Goal: Complete application form: Complete application form

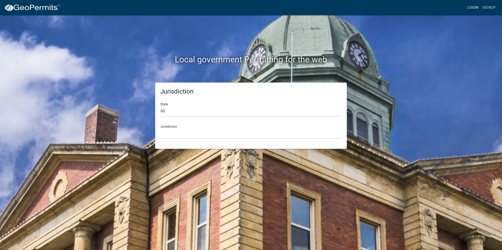
click at [473, 6] on link "Login" at bounding box center [472, 8] width 15 height 10
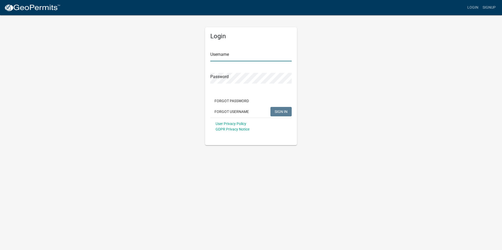
type input "Rockwell2012"
click at [278, 111] on span "SIGN IN" at bounding box center [280, 111] width 13 height 4
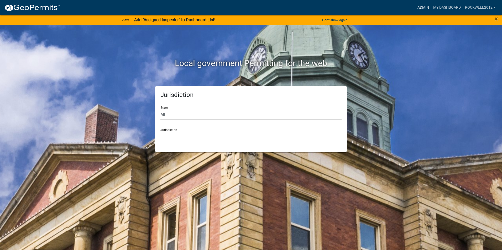
click at [423, 7] on link "Admin" at bounding box center [423, 8] width 16 height 10
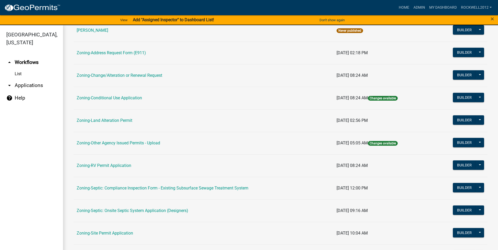
scroll to position [105, 0]
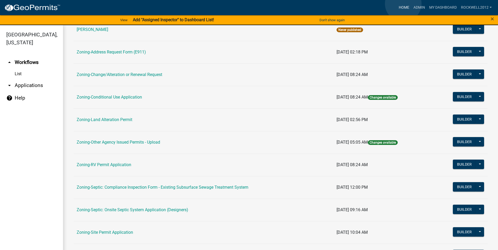
click at [402, 4] on link "Home" at bounding box center [403, 8] width 15 height 10
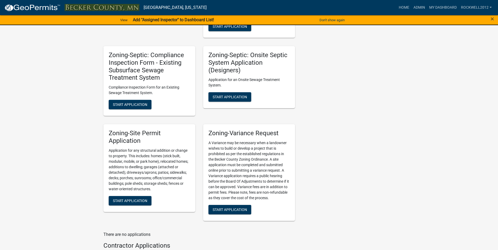
scroll to position [422, 0]
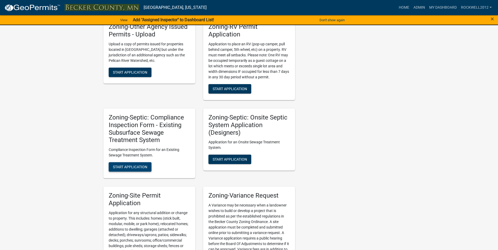
click at [130, 166] on span "Start Application" at bounding box center [130, 167] width 34 height 4
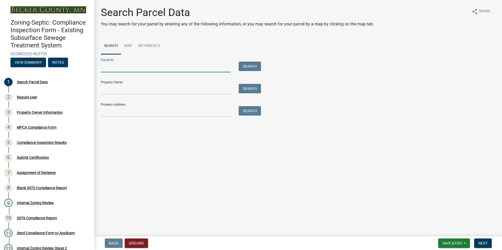
click at [114, 67] on input "Parcel ID:" at bounding box center [166, 67] width 130 height 11
type input "080017007"
click at [249, 65] on button "Search" at bounding box center [249, 66] width 22 height 9
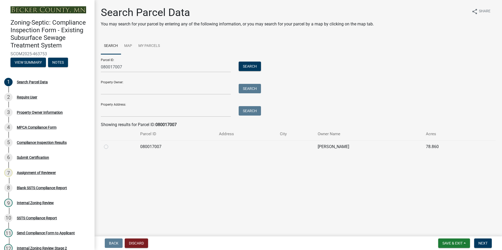
click at [110, 144] on label at bounding box center [110, 144] width 0 height 0
click at [110, 147] on input "radio" at bounding box center [111, 145] width 3 height 3
radio input "true"
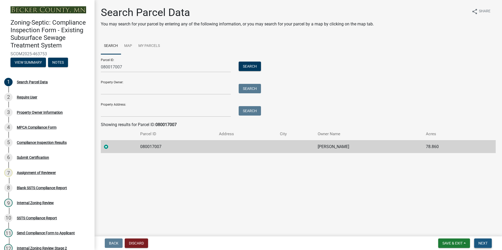
click at [479, 244] on span "Next" at bounding box center [482, 243] width 9 height 4
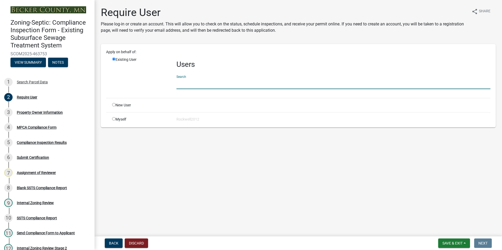
click at [193, 82] on input "text" at bounding box center [333, 83] width 314 height 11
type input "apply"
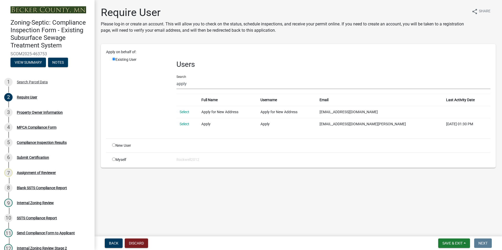
click at [186, 123] on link "Select" at bounding box center [184, 124] width 10 height 4
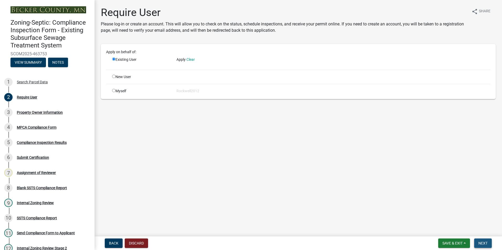
click at [485, 244] on span "Next" at bounding box center [482, 243] width 9 height 4
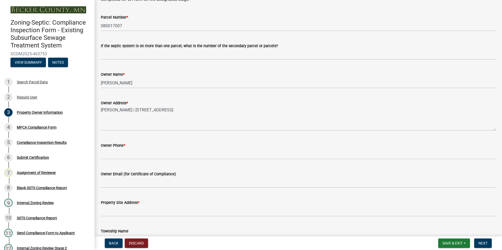
scroll to position [52, 0]
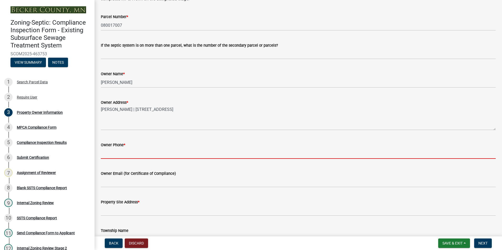
click at [112, 155] on input "Owner Phone *" at bounding box center [298, 153] width 394 height 11
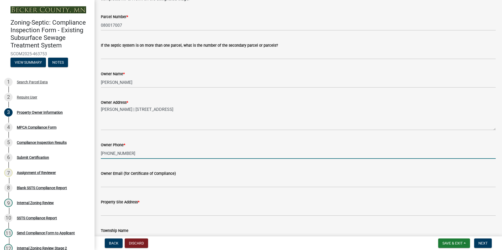
type input "[PHONE_NUMBER]"
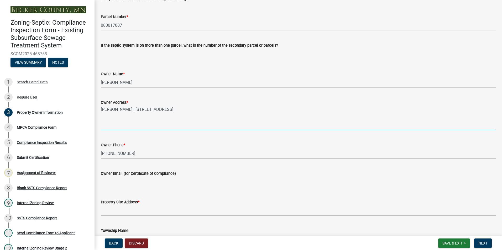
drag, startPoint x: 217, startPoint y: 109, endPoint x: 133, endPoint y: 108, distance: 83.9
click at [133, 108] on textarea "[PERSON_NAME] | [STREET_ADDRESS]" at bounding box center [298, 118] width 394 height 25
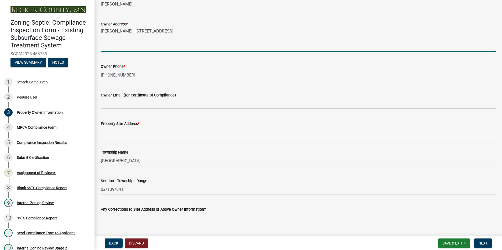
scroll to position [131, 0]
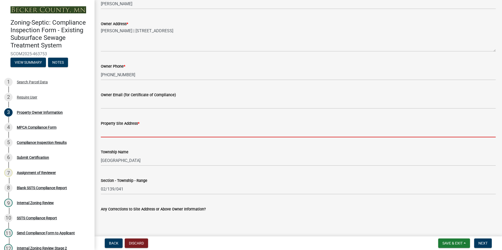
paste input "[STREET_ADDRESS]"
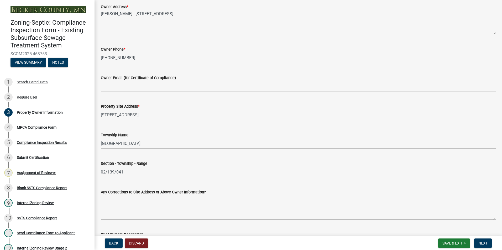
scroll to position [157, 0]
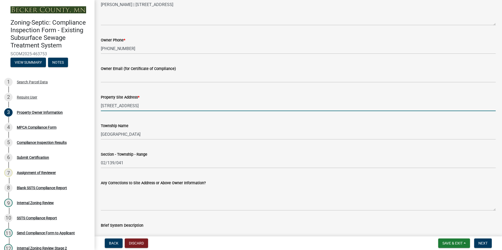
click at [133, 106] on input "[STREET_ADDRESS]" at bounding box center [298, 105] width 394 height 11
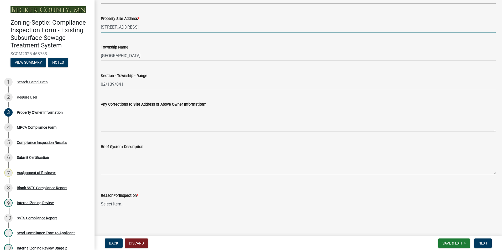
scroll to position [236, 0]
type input "[STREET_ADDRESS]"
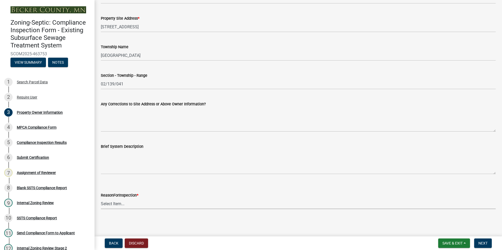
click at [118, 204] on select "Select Item... Property Sale Lake Study Required for Permit Other" at bounding box center [298, 204] width 394 height 11
click at [101, 199] on select "Select Item... Property Sale Lake Study Required for Permit Other" at bounding box center [298, 204] width 394 height 11
select select "3e6c5637-c66b-418d-927c-69aaf39ab5a9"
click at [481, 241] on span "Next" at bounding box center [482, 243] width 9 height 4
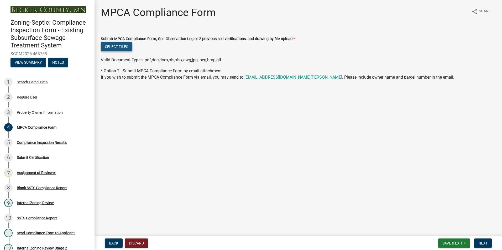
click at [109, 47] on button "Select files" at bounding box center [116, 46] width 31 height 9
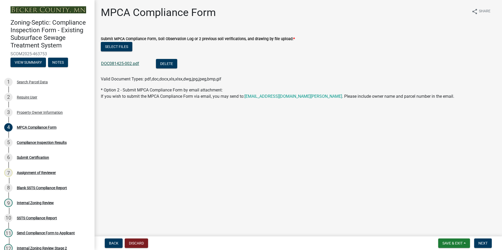
click at [112, 62] on link "DOC081425-002.pdf" at bounding box center [120, 63] width 38 height 5
click at [482, 240] on button "Next" at bounding box center [483, 243] width 18 height 9
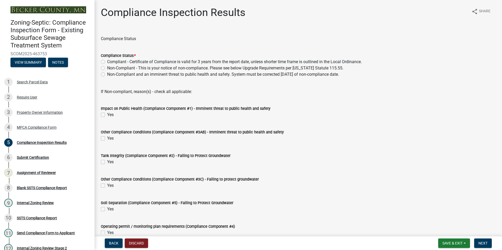
drag, startPoint x: 103, startPoint y: 60, endPoint x: 126, endPoint y: 67, distance: 23.5
click at [107, 61] on label "Compliant - Certificate of Compliance is valid for 3 years from the report date…" at bounding box center [234, 62] width 254 height 6
click at [107, 61] on input "Compliant - Certificate of Compliance is valid for 3 years from the report date…" at bounding box center [108, 60] width 3 height 3
radio input "true"
click at [485, 242] on span "Next" at bounding box center [482, 243] width 9 height 4
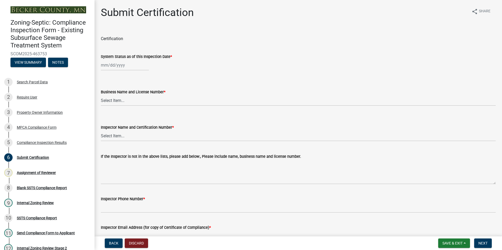
select select "8"
select select "2025"
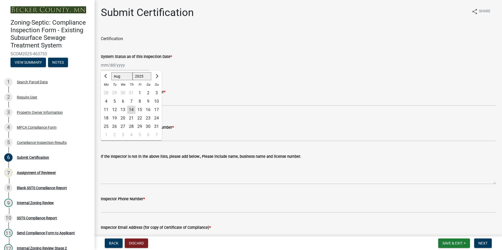
click at [110, 67] on div "[PERSON_NAME] Feb Mar Apr [PERSON_NAME][DATE] Oct Nov [DATE] 1526 1527 1528 152…" at bounding box center [125, 65] width 48 height 11
click at [106, 77] on span "Previous month" at bounding box center [106, 76] width 4 height 4
select select "6"
click at [132, 118] on div "19" at bounding box center [131, 118] width 8 height 8
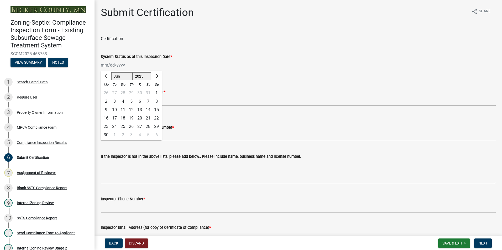
type input "[DATE]"
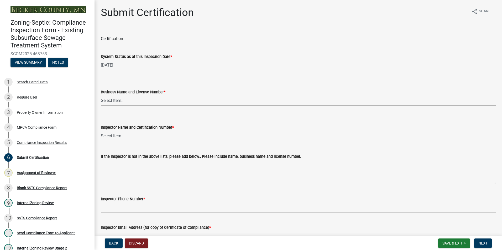
click at [113, 100] on select "Select Item... OTHER – Not listed (please add in next field and we will add to …" at bounding box center [298, 100] width 394 height 11
click at [101, 95] on select "Select Item... OTHER – Not listed (please add in next field and we will add to …" at bounding box center [298, 100] width 394 height 11
select select "7440d259-1201-4c64-ba99-166cf881d0bd"
click at [109, 136] on select "Select Item... OTHER – Not listed (please add in next field and we will add to …" at bounding box center [298, 136] width 394 height 11
click at [101, 131] on select "Select Item... OTHER – Not listed (please add in next field and we will add to …" at bounding box center [298, 136] width 394 height 11
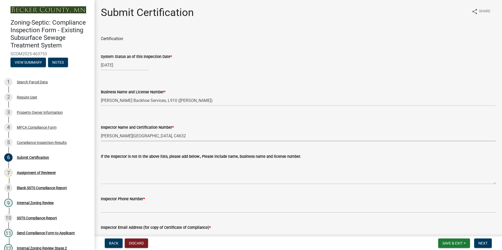
select select "a30454b6-1790-4cc5-bb29-370e5ff6fcb4"
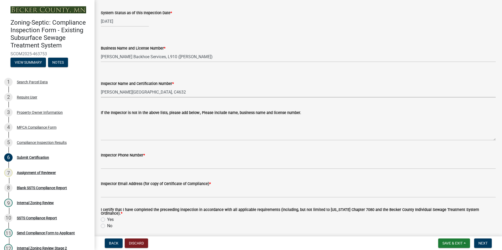
scroll to position [52, 0]
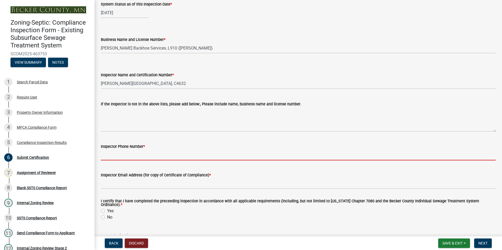
click at [109, 153] on input "Inspector Phone Number *" at bounding box center [298, 155] width 394 height 11
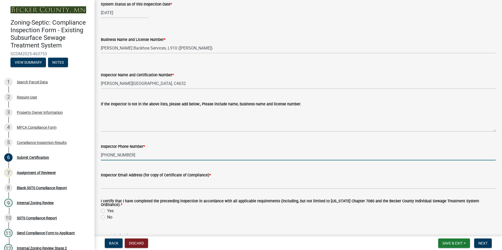
type input "[PHONE_NUMBER]"
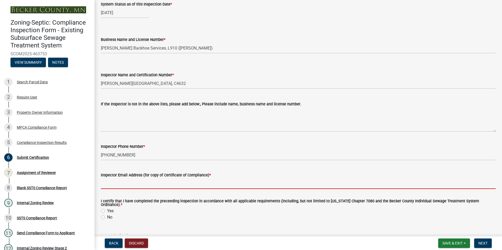
click at [120, 182] on input "Inspector Email Address (for copy of Certificate of Compliance) *" at bounding box center [298, 183] width 394 height 11
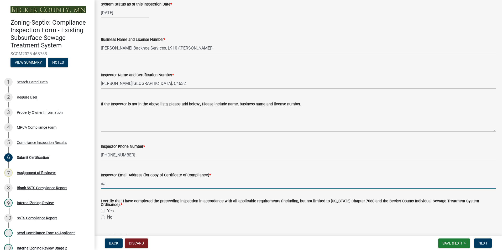
type input "na"
click at [107, 208] on label "Yes" at bounding box center [110, 211] width 7 height 6
click at [107, 208] on input "Yes" at bounding box center [108, 209] width 3 height 3
radio input "true"
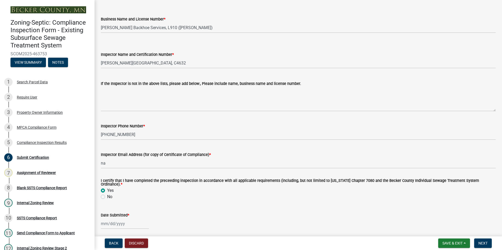
scroll to position [129, 0]
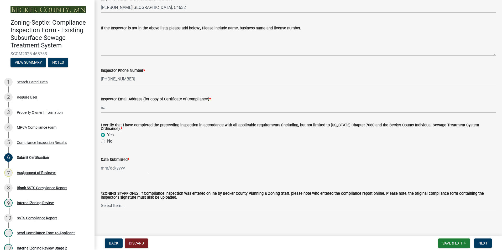
click at [104, 168] on div at bounding box center [125, 168] width 48 height 11
select select "8"
select select "2025"
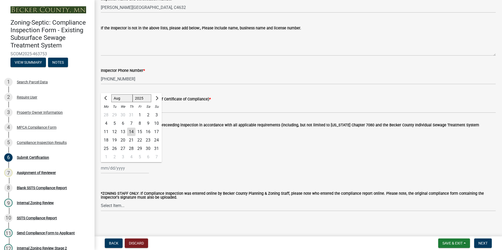
click at [131, 128] on div "14" at bounding box center [131, 132] width 8 height 8
type input "[DATE]"
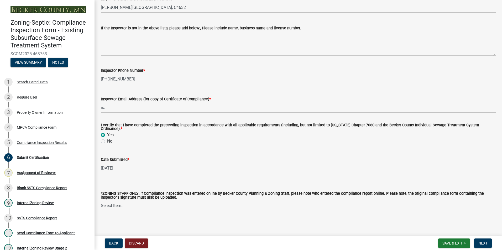
click at [115, 205] on select "Select Item... [PERSON_NAME] [PERSON_NAME] [PERSON_NAME] [PERSON_NAME] [PERSON_…" at bounding box center [298, 206] width 394 height 11
click at [101, 201] on select "Select Item... [PERSON_NAME] [PERSON_NAME] [PERSON_NAME] [PERSON_NAME] [PERSON_…" at bounding box center [298, 206] width 394 height 11
select select "0016247d-12af-40d0-8103-934796a3d230"
click at [481, 243] on span "Next" at bounding box center [482, 243] width 9 height 4
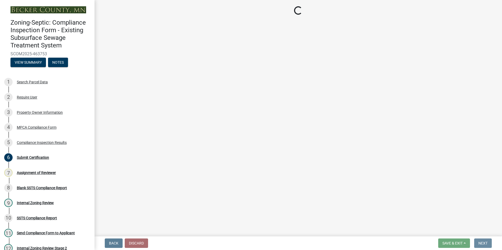
scroll to position [0, 0]
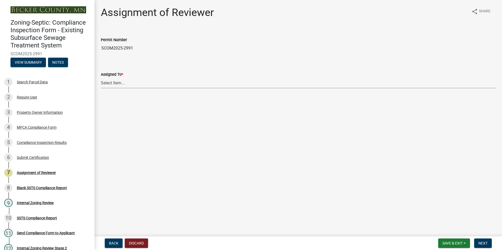
click at [117, 83] on select "Select Item... [PERSON_NAME] [PERSON_NAME] [PERSON_NAME] [PERSON_NAME] [PERSON_…" at bounding box center [298, 83] width 394 height 11
click at [101, 78] on select "Select Item... [PERSON_NAME] [PERSON_NAME] [PERSON_NAME] [PERSON_NAME] [PERSON_…" at bounding box center [298, 83] width 394 height 11
select select "0016247d-12af-40d0-8103-934796a3d230"
click at [482, 244] on span "Next" at bounding box center [482, 243] width 9 height 4
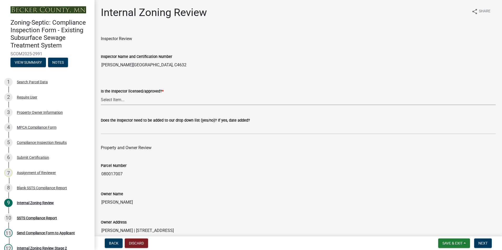
click at [111, 101] on select "Select Item... Yes No" at bounding box center [298, 99] width 394 height 11
click at [101, 94] on select "Select Item... Yes No" at bounding box center [298, 99] width 394 height 11
select select "7beb9ca5-c3cb-47d4-a805-1554d3173259"
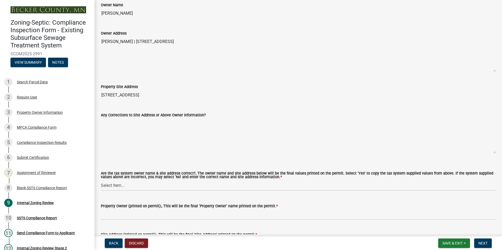
scroll to position [210, 0]
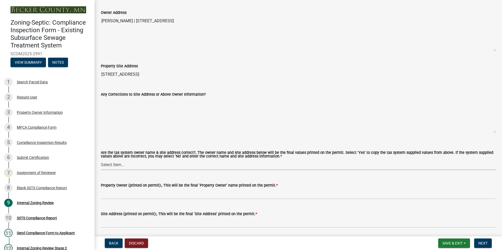
click at [112, 164] on select "Select Item... Yes No" at bounding box center [298, 164] width 394 height 11
click at [101, 160] on select "Select Item... Yes No" at bounding box center [298, 164] width 394 height 11
select select "f9f37200-9fc8-4e5e-9e7f-111cc9077d94"
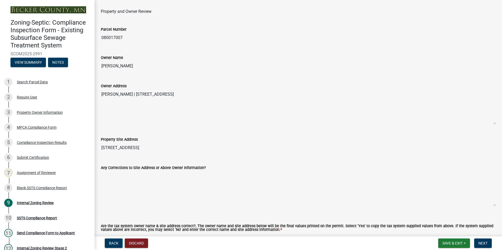
scroll to position [131, 0]
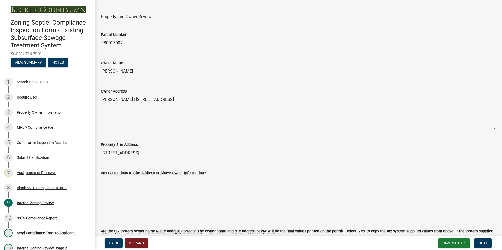
drag, startPoint x: 130, startPoint y: 70, endPoint x: 95, endPoint y: 67, distance: 34.8
click at [95, 67] on div "Internal Zoning Review share Share Inspector Review Inspector Name and Certific…" at bounding box center [297, 199] width 407 height 648
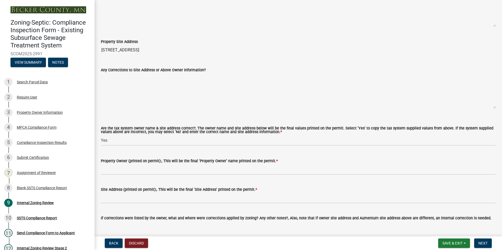
scroll to position [236, 0]
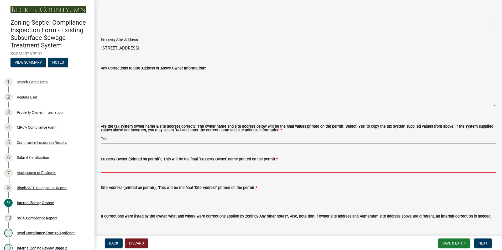
paste input "[PERSON_NAME]"
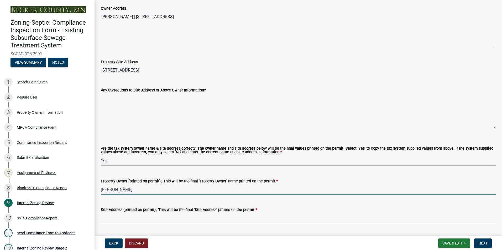
scroll to position [184, 0]
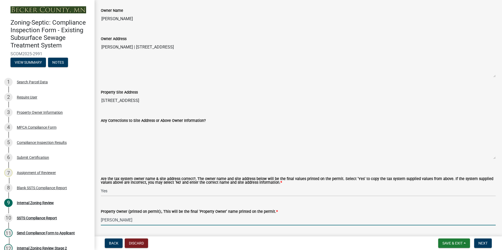
type input "[PERSON_NAME]"
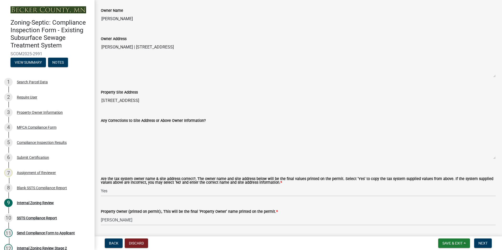
drag, startPoint x: 183, startPoint y: 100, endPoint x: 96, endPoint y: 99, distance: 87.1
click at [96, 99] on div "Internal Zoning Review share Share Inspector Review Inspector Name and Certific…" at bounding box center [297, 147] width 407 height 648
drag, startPoint x: 96, startPoint y: 99, endPoint x: 124, endPoint y: 100, distance: 28.1
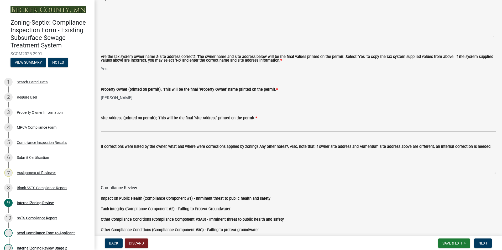
scroll to position [315, 0]
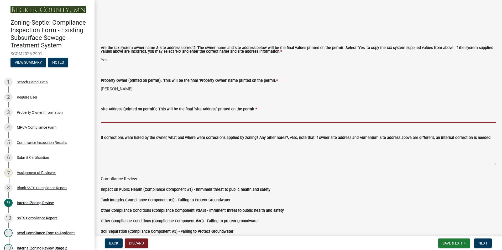
paste input "[STREET_ADDRESS]"
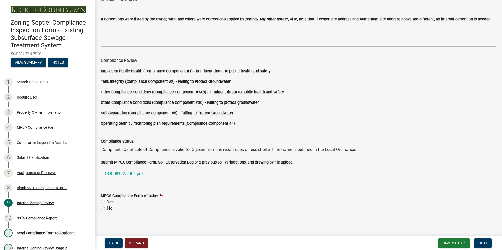
scroll to position [436, 0]
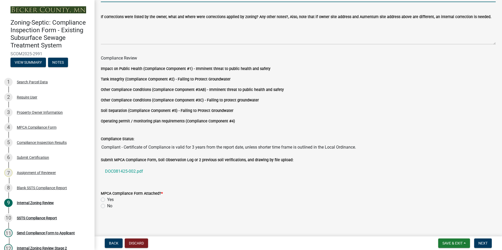
type input "[STREET_ADDRESS]"
click at [107, 198] on label "Yes" at bounding box center [110, 200] width 7 height 6
click at [107, 198] on input "Yes" at bounding box center [108, 198] width 3 height 3
radio input "true"
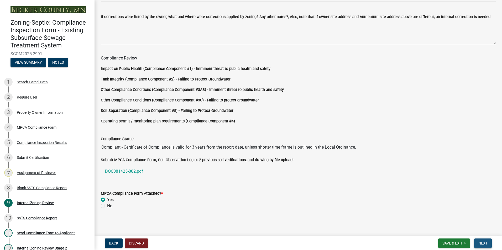
click at [486, 241] on button "Next" at bounding box center [483, 243] width 18 height 9
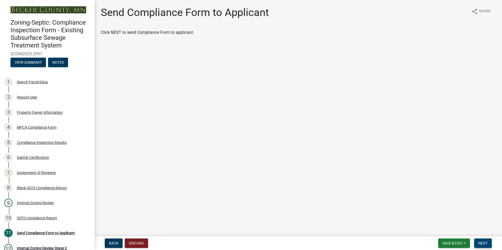
click at [486, 241] on button "Next" at bounding box center [483, 243] width 18 height 9
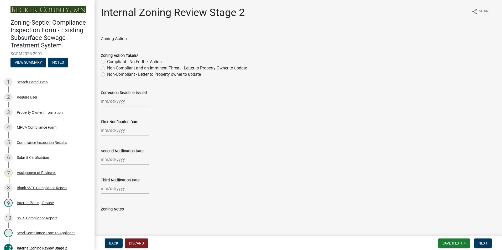
click at [107, 62] on label "Compliant - No Further Action" at bounding box center [134, 62] width 55 height 6
click at [107, 62] on input "Compliant - No Further Action" at bounding box center [108, 60] width 3 height 3
radio input "true"
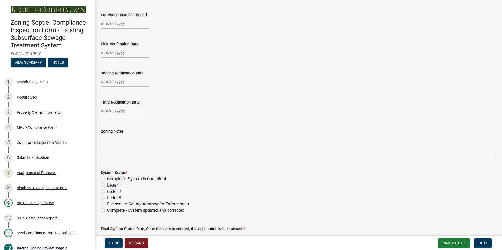
scroll to position [131, 0]
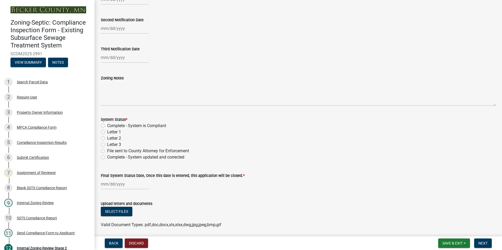
click at [107, 126] on label "Complete - System is Compliant" at bounding box center [136, 126] width 59 height 6
click at [107, 126] on input "Complete - System is Compliant" at bounding box center [108, 124] width 3 height 3
radio input "true"
select select "8"
select select "2025"
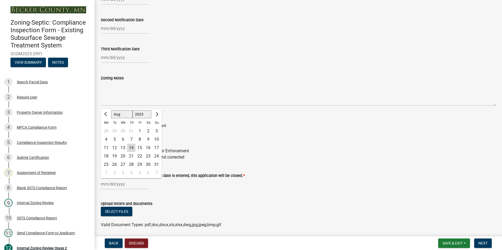
click at [131, 183] on div "[PERSON_NAME] Feb Mar Apr [PERSON_NAME][DATE] Oct Nov [DATE] 1526 1527 1528 152…" at bounding box center [125, 184] width 48 height 11
click at [132, 148] on div "14" at bounding box center [131, 148] width 8 height 8
type input "[DATE]"
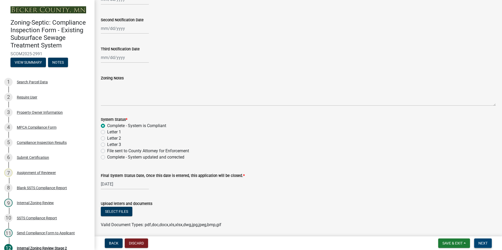
click at [477, 245] on button "Next" at bounding box center [483, 243] width 18 height 9
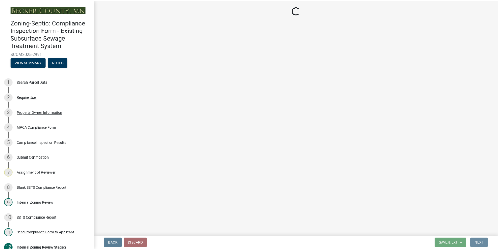
scroll to position [0, 0]
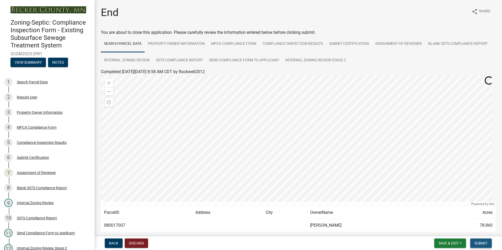
click at [479, 246] on span "Submit" at bounding box center [480, 243] width 13 height 4
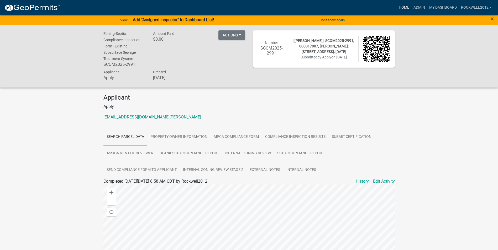
click at [405, 5] on link "Home" at bounding box center [403, 8] width 15 height 10
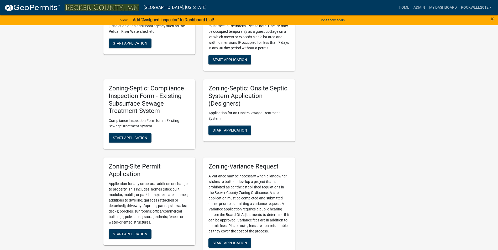
scroll to position [449, 0]
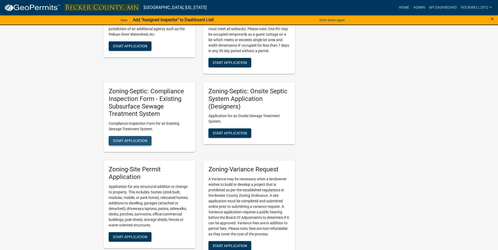
click at [135, 140] on span "Start Application" at bounding box center [130, 141] width 34 height 4
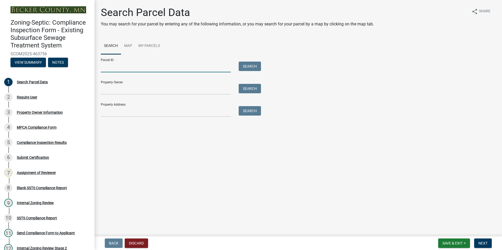
click at [111, 68] on input "Parcel ID:" at bounding box center [166, 67] width 130 height 11
type input "080934000"
click at [251, 66] on button "Search" at bounding box center [249, 66] width 22 height 9
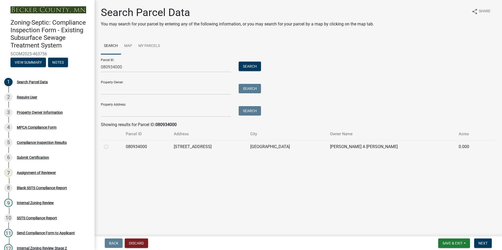
click at [110, 144] on label at bounding box center [110, 144] width 0 height 0
click at [110, 147] on input "radio" at bounding box center [111, 145] width 3 height 3
radio input "true"
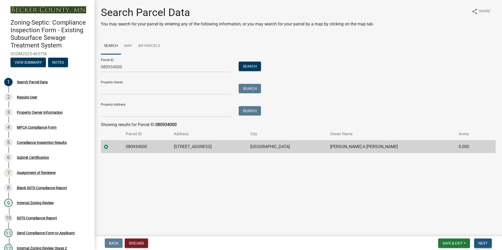
click at [485, 244] on span "Next" at bounding box center [482, 243] width 9 height 4
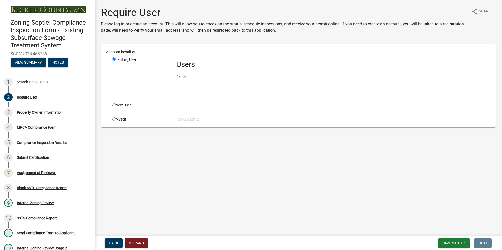
click at [184, 83] on input "text" at bounding box center [333, 83] width 314 height 11
type input "apply"
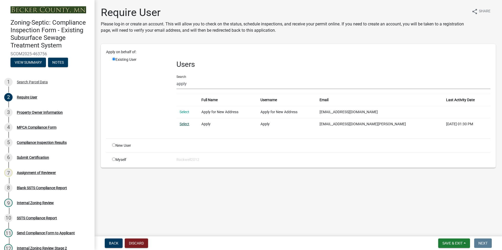
click at [186, 124] on link "Select" at bounding box center [184, 124] width 10 height 4
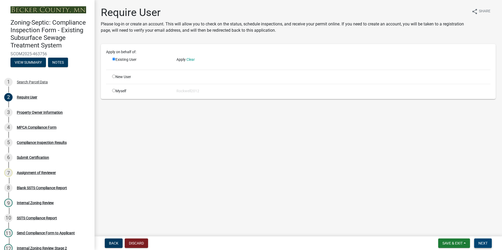
click at [481, 243] on span "Next" at bounding box center [482, 243] width 9 height 4
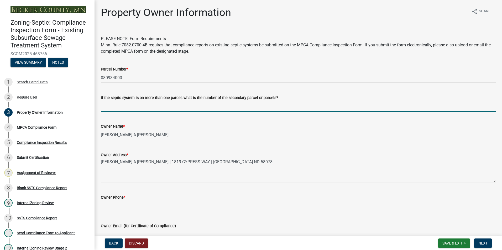
click at [106, 107] on input "If the septic system is on more than one parcel, what is the number of the seco…" at bounding box center [298, 106] width 394 height 11
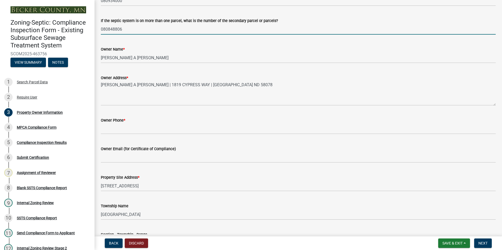
scroll to position [79, 0]
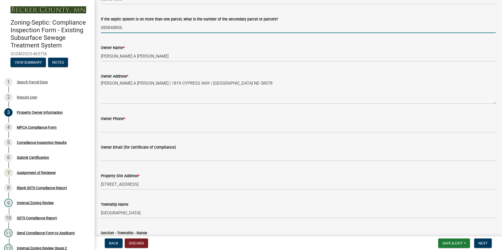
type input "080848806"
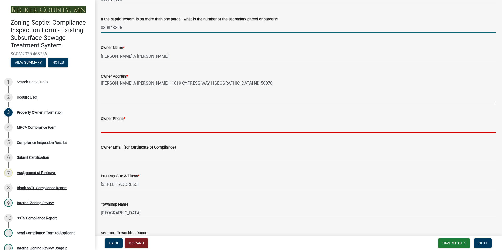
click at [106, 129] on input "Owner Phone *" at bounding box center [298, 127] width 394 height 11
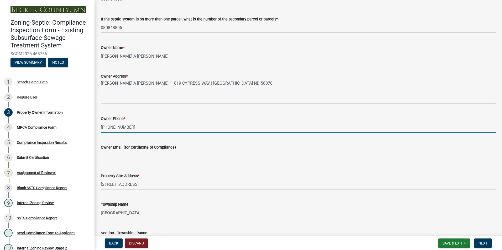
type input "[PHONE_NUMBER]"
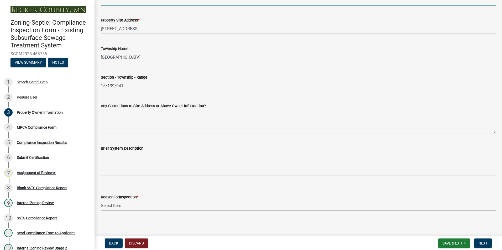
scroll to position [236, 0]
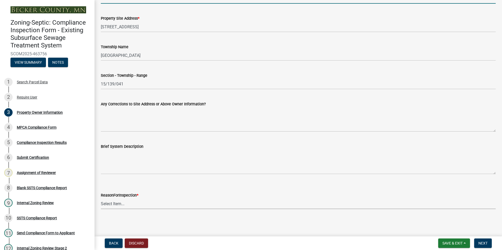
click at [115, 204] on select "Select Item... Property Sale Lake Study Required for Permit Other" at bounding box center [298, 204] width 394 height 11
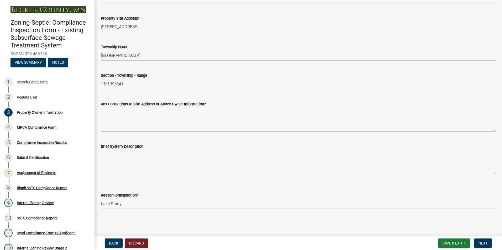
click at [101, 199] on select "Select Item... Property Sale Lake Study Required for Permit Other" at bounding box center [298, 204] width 394 height 11
select select "3e6c5637-c66b-418d-927c-69aaf39ab5a9"
click at [480, 247] on button "Next" at bounding box center [483, 243] width 18 height 9
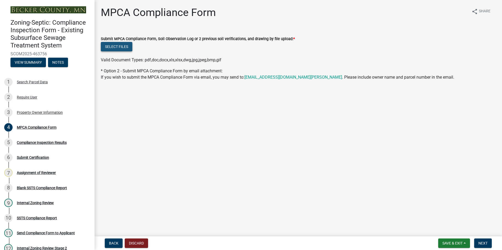
click at [120, 49] on button "Select files" at bounding box center [116, 46] width 31 height 9
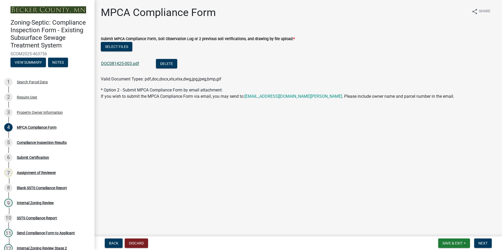
click at [121, 64] on link "DOC081425-003.pdf" at bounding box center [120, 63] width 38 height 5
click at [485, 242] on span "Next" at bounding box center [482, 243] width 9 height 4
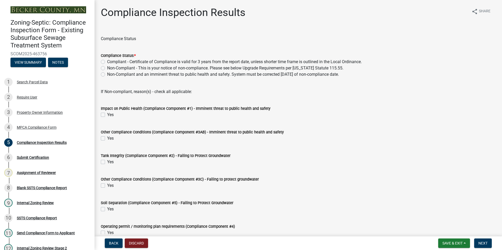
click at [107, 61] on label "Compliant - Certificate of Compliance is valid for 3 years from the report date…" at bounding box center [234, 62] width 254 height 6
click at [107, 61] on input "Compliant - Certificate of Compliance is valid for 3 years from the report date…" at bounding box center [108, 60] width 3 height 3
radio input "true"
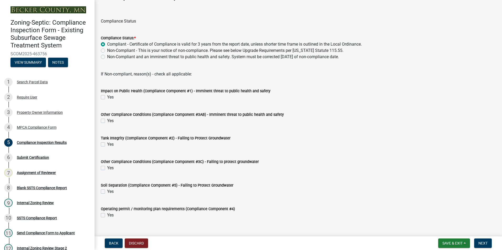
scroll to position [27, 0]
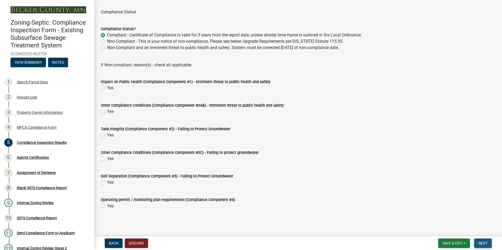
click at [483, 244] on span "Next" at bounding box center [482, 243] width 9 height 4
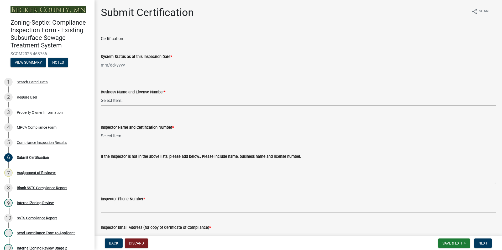
click at [108, 66] on div at bounding box center [125, 65] width 48 height 11
select select "8"
select select "2025"
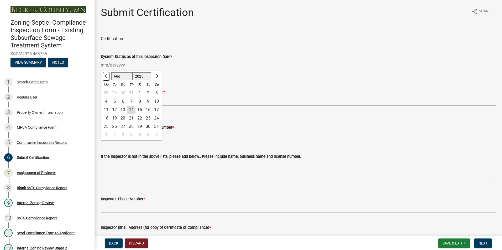
click at [106, 75] on span "Previous month" at bounding box center [106, 76] width 4 height 4
select select "6"
click at [107, 117] on div "16" at bounding box center [106, 118] width 8 height 8
type input "[DATE]"
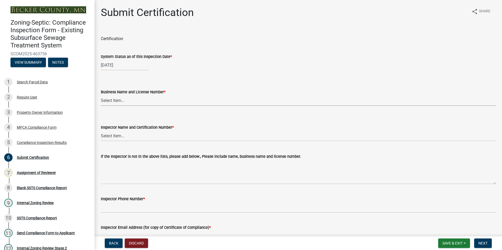
click at [114, 101] on select "Select Item... OTHER – Not listed (please add in next field and we will add to …" at bounding box center [298, 100] width 394 height 11
click at [101, 95] on select "Select Item... OTHER – Not listed (please add in next field and we will add to …" at bounding box center [298, 100] width 394 height 11
select select "7440d259-1201-4c64-ba99-166cf881d0bd"
click at [108, 135] on select "Select Item... OTHER – Not listed (please add in next field and we will add to …" at bounding box center [298, 136] width 394 height 11
click at [101, 131] on select "Select Item... OTHER – Not listed (please add in next field and we will add to …" at bounding box center [298, 136] width 394 height 11
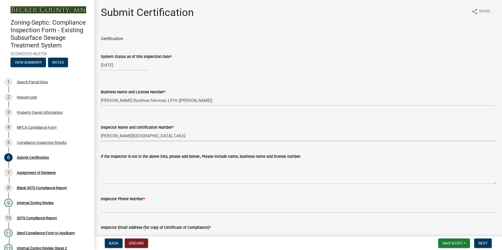
select select "a30454b6-1790-4cc5-bb29-370e5ff6fcb4"
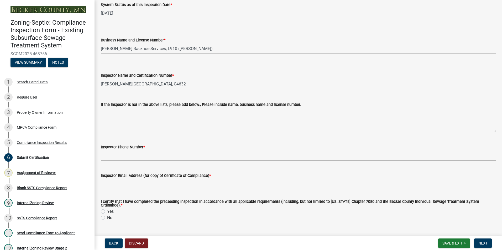
scroll to position [52, 0]
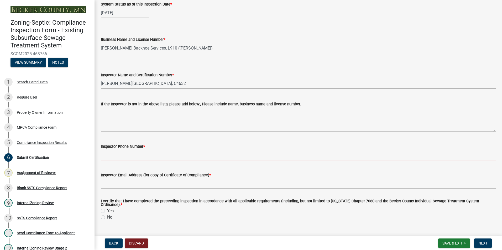
click at [114, 158] on input "Inspector Phone Number *" at bounding box center [298, 155] width 394 height 11
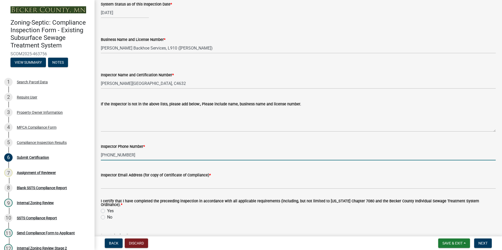
type input "[PHONE_NUMBER]"
type input "[DATE]"
select select "0016247d-12af-40d0-8103-934796a3d230"
select select "8"
select select "2025"
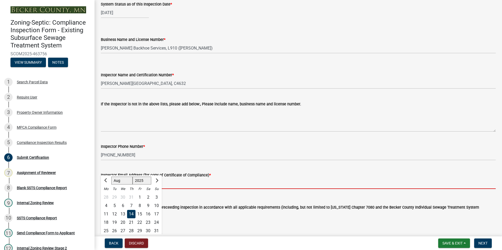
click at [212, 189] on input "Inspector Email Address (for copy of Certificate of Compliance) *" at bounding box center [298, 183] width 394 height 11
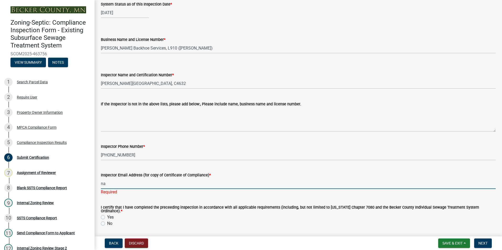
type input "na"
click at [102, 214] on div "I certify that I have completed the preceeding inspection in accordance with al…" at bounding box center [298, 216] width 394 height 21
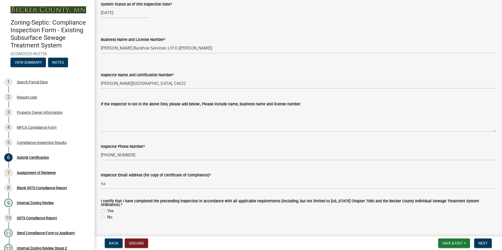
click at [107, 209] on label "Yes" at bounding box center [110, 211] width 7 height 6
click at [107, 209] on input "Yes" at bounding box center [108, 209] width 3 height 3
radio input "true"
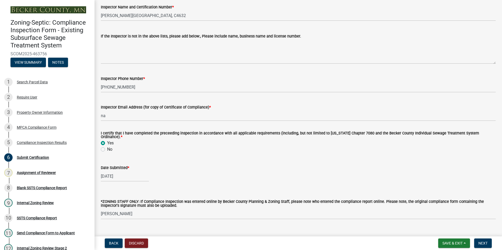
scroll to position [129, 0]
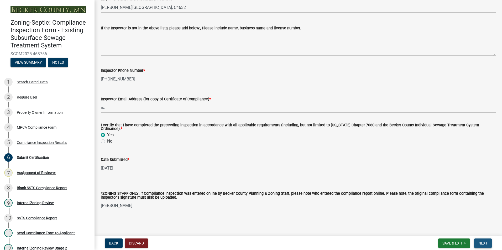
click at [488, 246] on button "Next" at bounding box center [483, 243] width 18 height 9
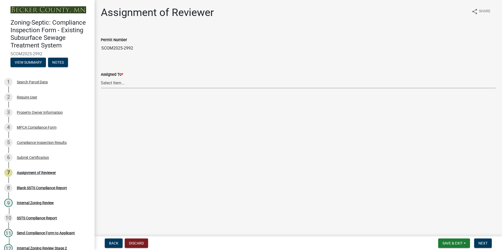
click at [115, 83] on select "Select Item... [PERSON_NAME] [PERSON_NAME] [PERSON_NAME] [PERSON_NAME] [PERSON_…" at bounding box center [298, 83] width 394 height 11
click at [101, 78] on select "Select Item... [PERSON_NAME] [PERSON_NAME] [PERSON_NAME] [PERSON_NAME] [PERSON_…" at bounding box center [298, 83] width 394 height 11
select select "0016247d-12af-40d0-8103-934796a3d230"
click at [480, 242] on span "Next" at bounding box center [482, 243] width 9 height 4
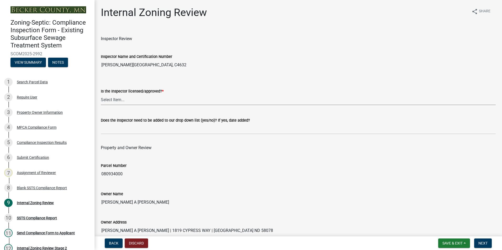
click at [110, 97] on select "Select Item... Yes No" at bounding box center [298, 99] width 394 height 11
click at [101, 94] on select "Select Item... Yes No" at bounding box center [298, 99] width 394 height 11
select select "7beb9ca5-c3cb-47d4-a805-1554d3173259"
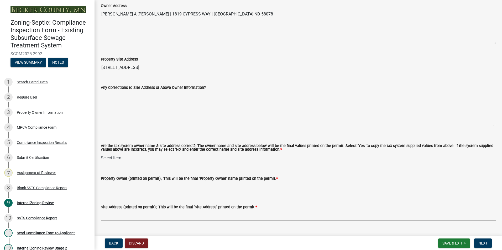
scroll to position [236, 0]
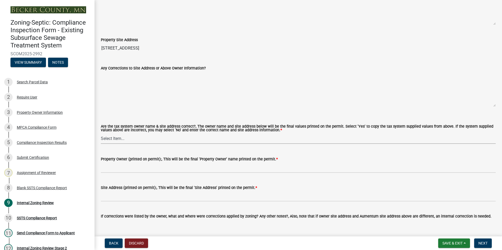
click at [110, 140] on select "Select Item... Yes No" at bounding box center [298, 138] width 394 height 11
click at [101, 134] on select "Select Item... Yes No" at bounding box center [298, 138] width 394 height 11
select select "f9f37200-9fc8-4e5e-9e7f-111cc9077d94"
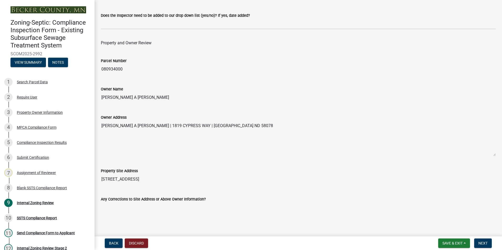
drag, startPoint x: 142, startPoint y: 95, endPoint x: 109, endPoint y: 96, distance: 33.3
click at [109, 96] on input "[PERSON_NAME] A [PERSON_NAME]" at bounding box center [298, 97] width 394 height 10
drag, startPoint x: 109, startPoint y: 96, endPoint x: 149, endPoint y: 101, distance: 40.1
click at [149, 101] on input "[PERSON_NAME] A [PERSON_NAME]" at bounding box center [298, 97] width 394 height 10
drag, startPoint x: 147, startPoint y: 101, endPoint x: 98, endPoint y: 100, distance: 49.3
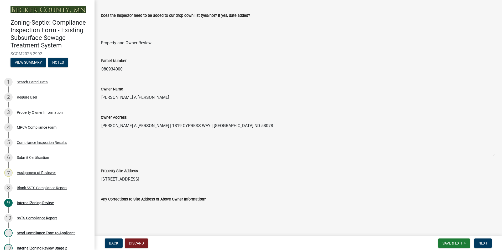
click at [98, 100] on div "Owner Name [PERSON_NAME] A [PERSON_NAME]" at bounding box center [298, 91] width 402 height 24
drag, startPoint x: 98, startPoint y: 100, endPoint x: 113, endPoint y: 96, distance: 16.0
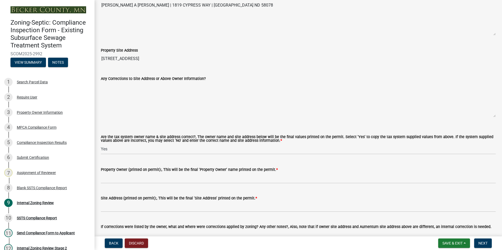
scroll to position [236, 0]
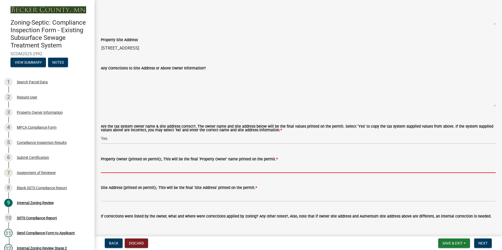
paste input "[PERSON_NAME] A [PERSON_NAME]"
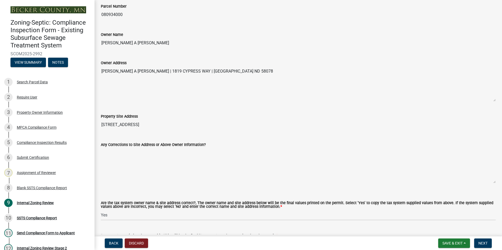
scroll to position [157, 0]
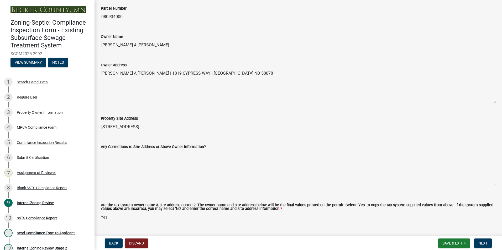
type input "[PERSON_NAME] A [PERSON_NAME]"
drag, startPoint x: 138, startPoint y: 126, endPoint x: 88, endPoint y: 128, distance: 49.6
click at [88, 128] on div "Zoning-Septic: Compliance Inspection Form - Existing Subsurface Sewage Treatmen…" at bounding box center [251, 125] width 502 height 250
drag, startPoint x: 88, startPoint y: 128, endPoint x: 110, endPoint y: 125, distance: 21.7
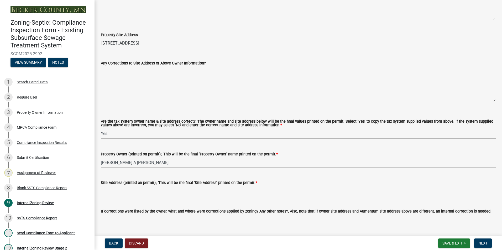
scroll to position [262, 0]
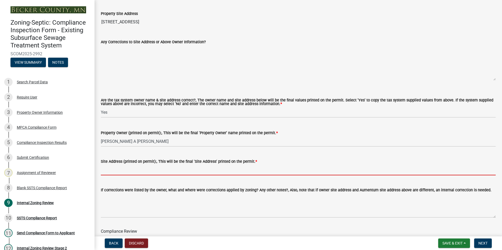
paste input "[STREET_ADDRESS]"
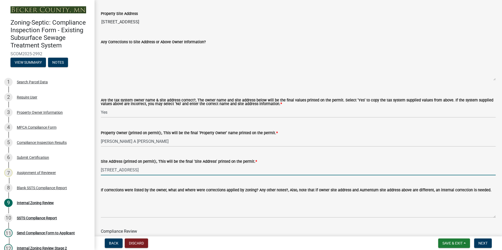
type input "[STREET_ADDRESS]"
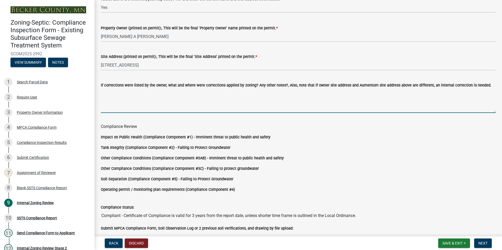
scroll to position [436, 0]
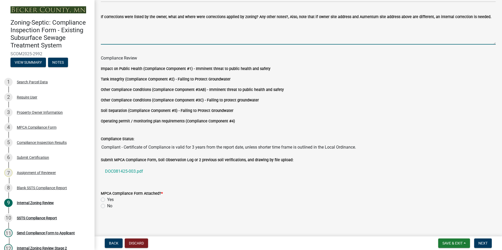
click at [107, 198] on label "Yes" at bounding box center [110, 200] width 7 height 6
click at [107, 198] on input "Yes" at bounding box center [108, 198] width 3 height 3
radio input "true"
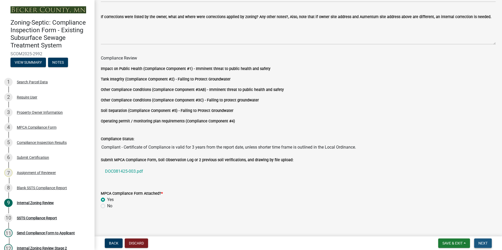
click at [486, 241] on span "Next" at bounding box center [482, 243] width 9 height 4
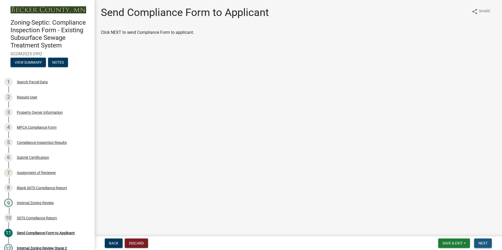
click at [484, 243] on span "Next" at bounding box center [482, 243] width 9 height 4
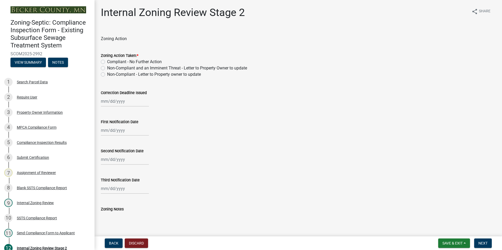
click at [107, 62] on label "Compliant - No Further Action" at bounding box center [134, 62] width 55 height 6
click at [107, 62] on input "Compliant - No Further Action" at bounding box center [108, 60] width 3 height 3
radio input "true"
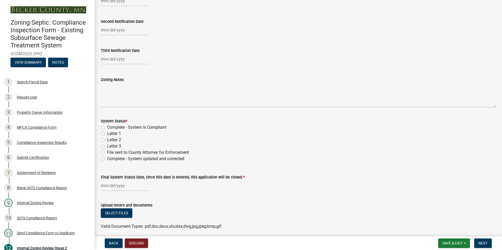
scroll to position [131, 0]
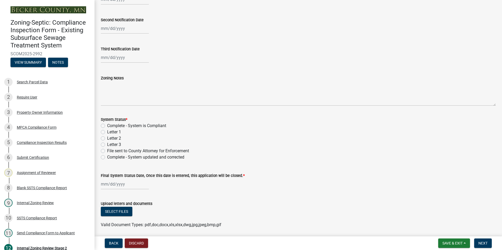
click at [107, 125] on label "Complete - System is Compliant" at bounding box center [136, 126] width 59 height 6
click at [107, 125] on input "Complete - System is Compliant" at bounding box center [108, 124] width 3 height 3
radio input "true"
click at [117, 186] on div at bounding box center [125, 184] width 48 height 11
select select "8"
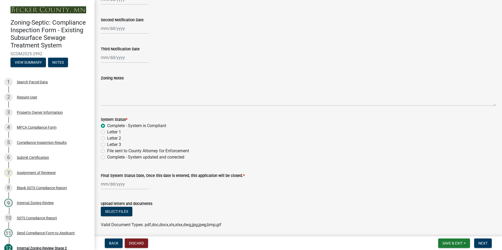
select select "2025"
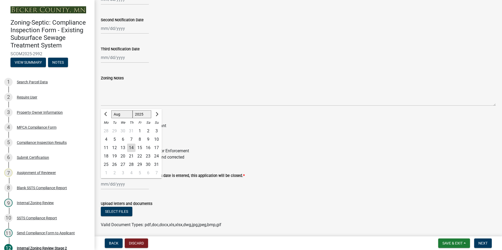
click at [129, 148] on div "14" at bounding box center [131, 148] width 8 height 8
type input "[DATE]"
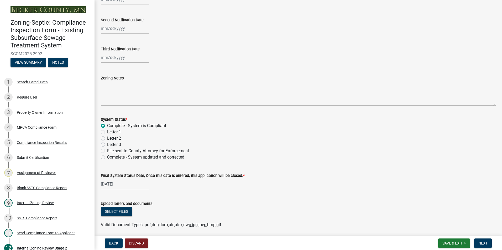
scroll to position [150, 0]
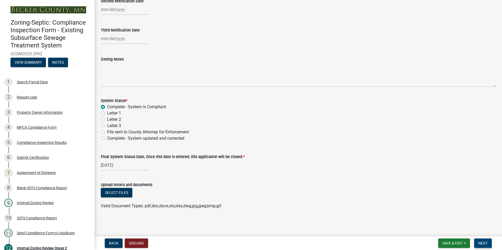
click at [480, 244] on span "Next" at bounding box center [482, 243] width 9 height 4
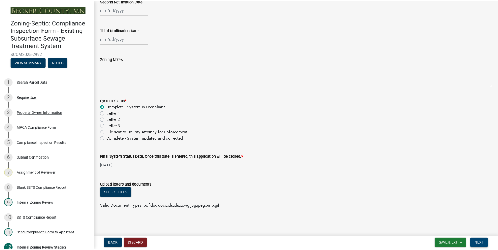
scroll to position [0, 0]
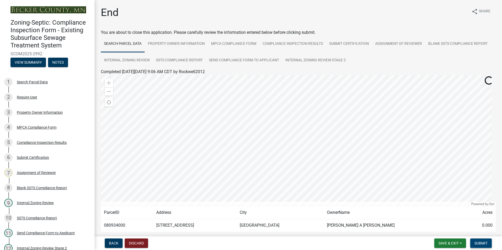
click at [480, 244] on span "Submit" at bounding box center [480, 243] width 13 height 4
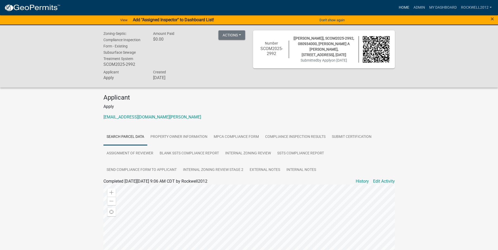
click at [406, 8] on link "Home" at bounding box center [403, 8] width 15 height 10
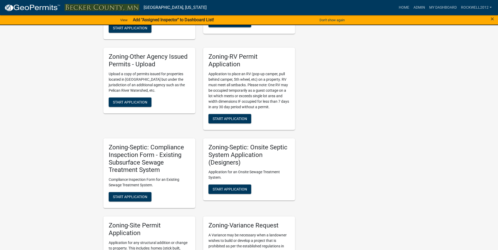
scroll to position [446, 0]
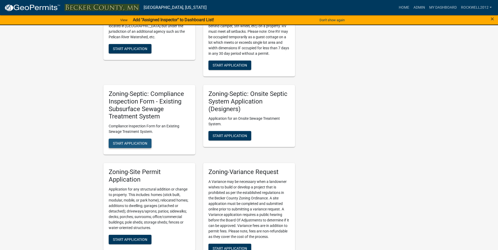
click at [123, 143] on span "Start Application" at bounding box center [130, 143] width 34 height 4
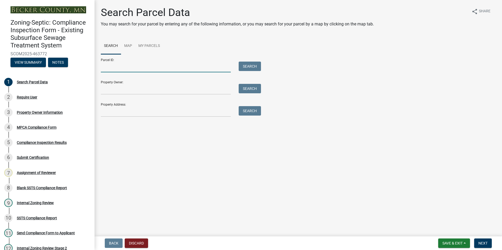
click at [118, 69] on input "Parcel ID:" at bounding box center [166, 67] width 130 height 11
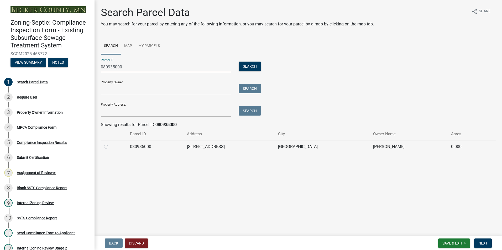
type input "080935000"
click at [110, 144] on label at bounding box center [110, 144] width 0 height 0
click at [110, 147] on input "radio" at bounding box center [111, 145] width 3 height 3
radio input "true"
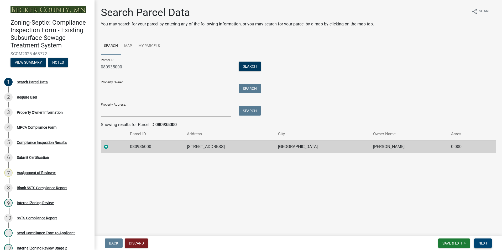
click at [483, 241] on span "Next" at bounding box center [482, 243] width 9 height 4
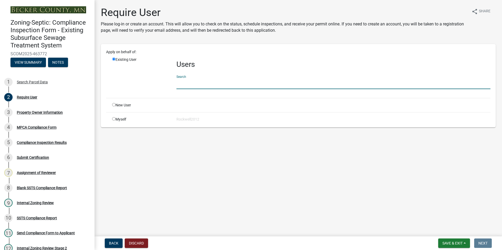
click at [189, 83] on input "text" at bounding box center [333, 83] width 314 height 11
type input "apply"
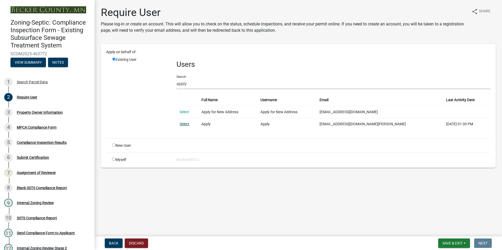
click at [184, 124] on link "Select" at bounding box center [184, 124] width 10 height 4
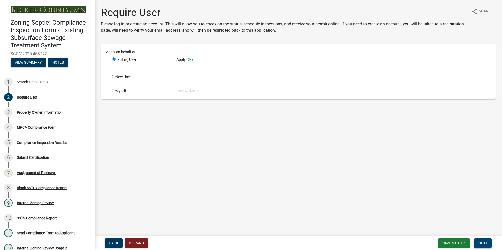
click at [484, 245] on span "Next" at bounding box center [482, 243] width 9 height 4
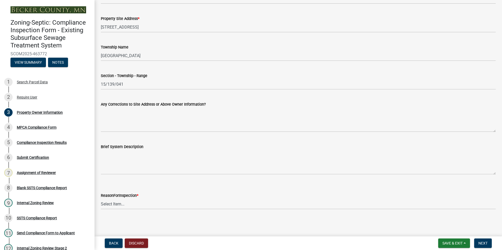
scroll to position [236, 0]
click at [113, 204] on select "Select Item... Property Sale Lake Study Required for Permit Other" at bounding box center [298, 204] width 394 height 11
click at [101, 199] on select "Select Item... Property Sale Lake Study Required for Permit Other" at bounding box center [298, 204] width 394 height 11
select select "3e6c5637-c66b-418d-927c-69aaf39ab5a9"
click at [484, 244] on span "Next" at bounding box center [482, 243] width 9 height 4
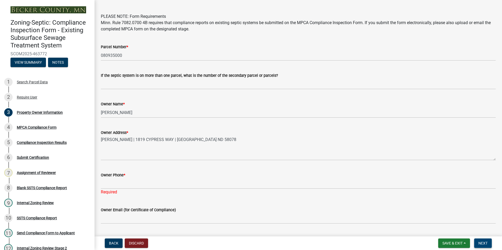
scroll to position [0, 0]
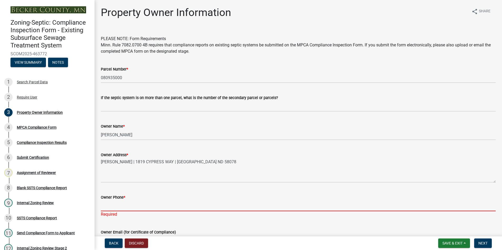
click at [111, 206] on input "Owner Phone *" at bounding box center [298, 206] width 394 height 11
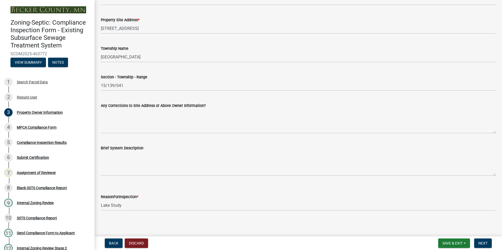
scroll to position [243, 0]
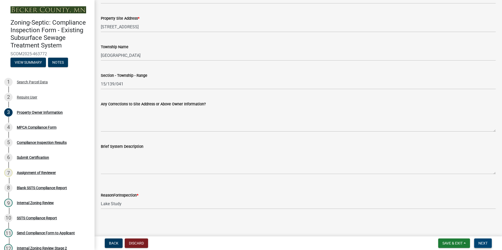
type input "[PHONE_NUMBER]"
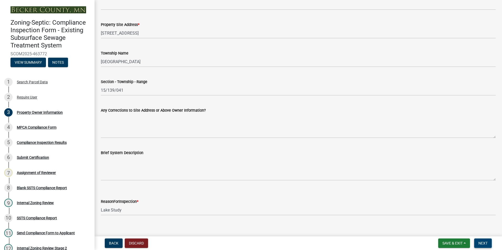
click at [483, 242] on span "Next" at bounding box center [482, 243] width 9 height 4
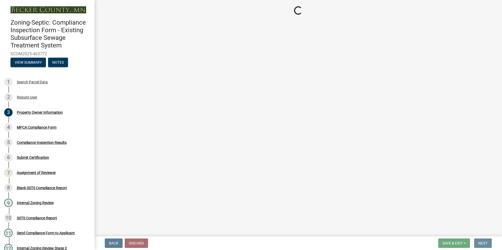
scroll to position [0, 0]
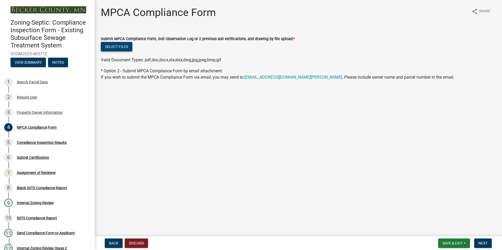
click at [114, 48] on button "Select files" at bounding box center [116, 46] width 31 height 9
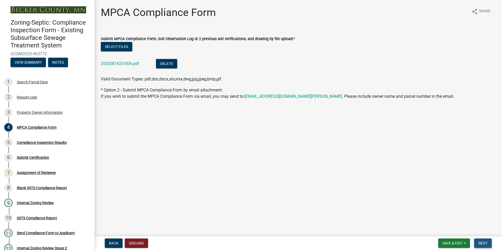
click at [484, 245] on span "Next" at bounding box center [482, 243] width 9 height 4
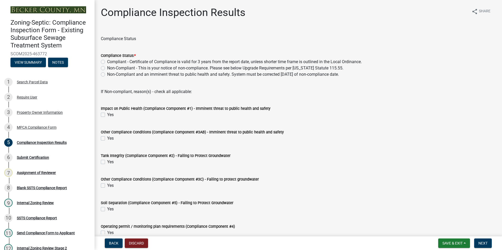
click at [107, 68] on label "Non-Compliant - This is your notice of non-compliance. Please see below Upgrade…" at bounding box center [225, 68] width 236 height 6
click at [107, 68] on input "Non-Compliant - This is your notice of non-compliance. Please see below Upgrade…" at bounding box center [108, 66] width 3 height 3
radio input "true"
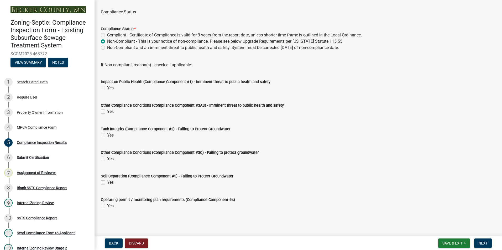
click at [107, 182] on label "Yes" at bounding box center [110, 182] width 7 height 6
click at [107, 182] on input "Yes" at bounding box center [108, 180] width 3 height 3
checkbox input "true"
click at [478, 242] on button "Next" at bounding box center [483, 243] width 18 height 9
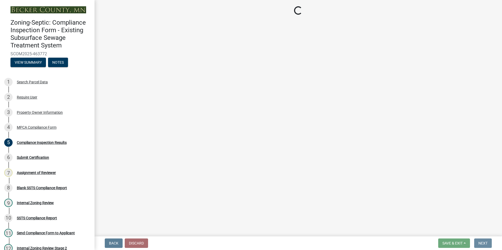
scroll to position [0, 0]
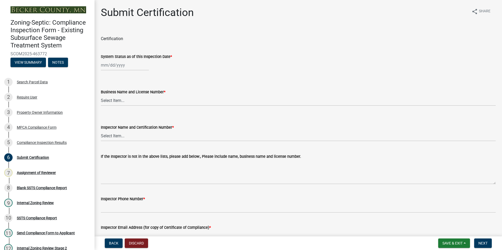
click at [113, 69] on div at bounding box center [125, 65] width 48 height 11
select select "8"
select select "2025"
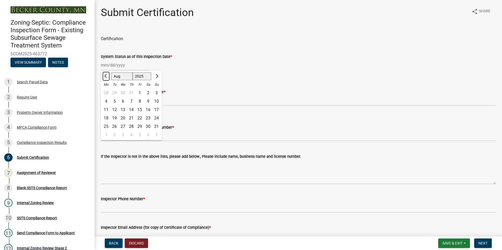
click at [105, 78] on button "Previous month" at bounding box center [106, 76] width 6 height 8
select select "6"
click at [106, 118] on div "16" at bounding box center [106, 118] width 8 height 8
type input "[DATE]"
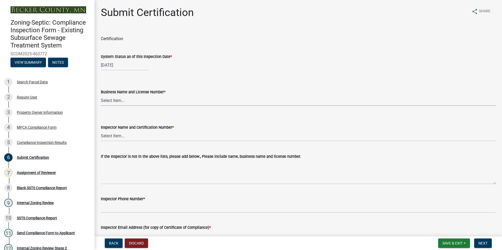
click at [119, 102] on select "Select Item... OTHER – Not listed (please add in next field and we will add to …" at bounding box center [298, 100] width 394 height 11
click at [101, 95] on select "Select Item... OTHER – Not listed (please add in next field and we will add to …" at bounding box center [298, 100] width 394 height 11
select select "7440d259-1201-4c64-ba99-166cf881d0bd"
click at [114, 135] on select "Select Item... OTHER – Not listed (please add in next field and we will add to …" at bounding box center [298, 136] width 394 height 11
click at [101, 131] on select "Select Item... OTHER – Not listed (please add in next field and we will add to …" at bounding box center [298, 136] width 394 height 11
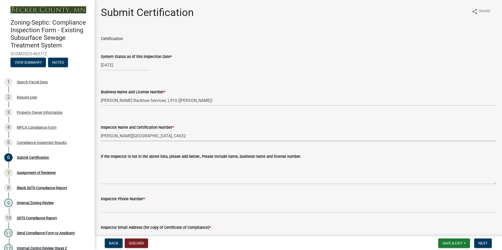
select select "a30454b6-1790-4cc5-bb29-370e5ff6fcb4"
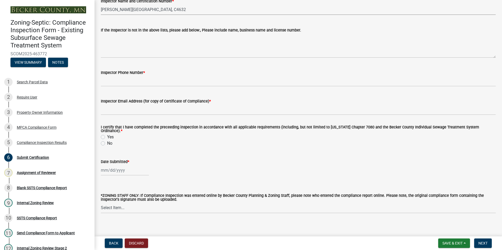
scroll to position [129, 0]
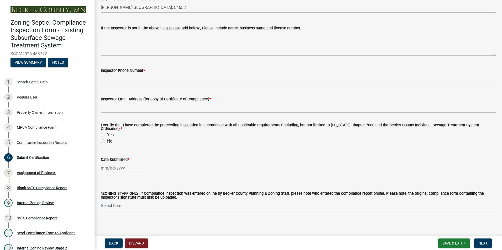
click at [111, 79] on input "Inspector Phone Number *" at bounding box center [298, 79] width 394 height 11
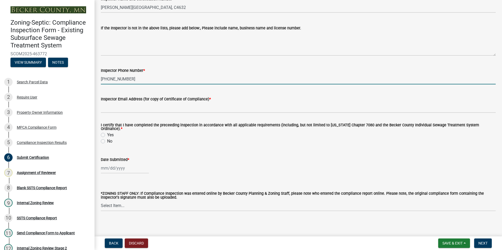
type input "[PHONE_NUMBER]"
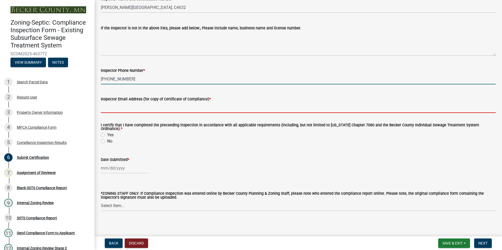
click at [118, 108] on input "Inspector Email Address (for copy of Certificate of Compliance) *" at bounding box center [298, 107] width 394 height 11
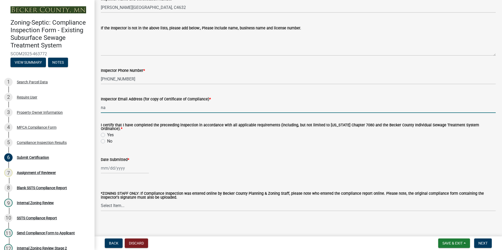
type input "na"
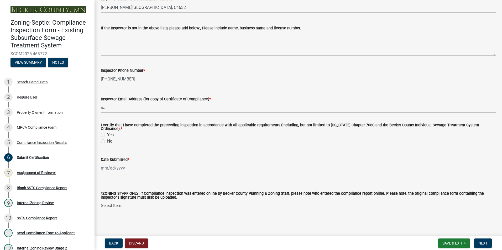
click at [107, 132] on label "Yes" at bounding box center [110, 135] width 7 height 6
click at [107, 132] on input "Yes" at bounding box center [108, 133] width 3 height 3
radio input "true"
select select "8"
select select "2025"
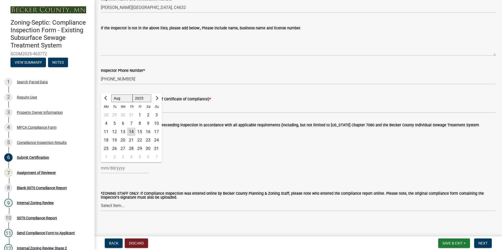
click at [106, 167] on div "[PERSON_NAME] Feb Mar Apr [PERSON_NAME][DATE] Oct Nov [DATE] 1526 1527 1528 152…" at bounding box center [125, 168] width 48 height 11
click at [123, 128] on div "13" at bounding box center [123, 132] width 8 height 8
type input "[DATE]"
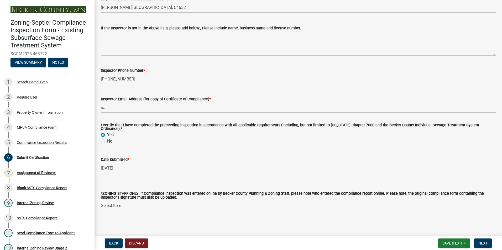
click at [113, 203] on select "Select Item... [PERSON_NAME] [PERSON_NAME] [PERSON_NAME] [PERSON_NAME] [PERSON_…" at bounding box center [298, 206] width 394 height 11
click at [101, 201] on select "Select Item... [PERSON_NAME] [PERSON_NAME] [PERSON_NAME] [PERSON_NAME] [PERSON_…" at bounding box center [298, 206] width 394 height 11
select select "0016247d-12af-40d0-8103-934796a3d230"
click at [485, 242] on span "Next" at bounding box center [482, 243] width 9 height 4
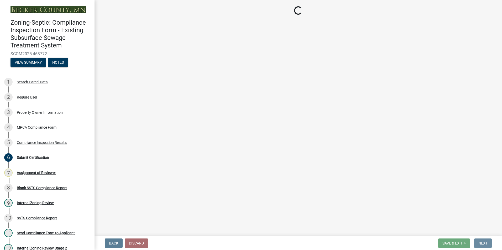
scroll to position [0, 0]
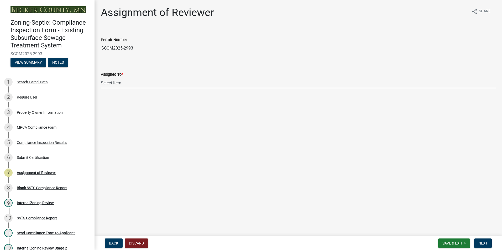
click at [117, 83] on select "Select Item... [PERSON_NAME] [PERSON_NAME] [PERSON_NAME] [PERSON_NAME] [PERSON_…" at bounding box center [298, 83] width 394 height 11
click at [101, 78] on select "Select Item... [PERSON_NAME] [PERSON_NAME] [PERSON_NAME] [PERSON_NAME] [PERSON_…" at bounding box center [298, 83] width 394 height 11
select select "0016247d-12af-40d0-8103-934796a3d230"
click at [485, 245] on span "Next" at bounding box center [482, 243] width 9 height 4
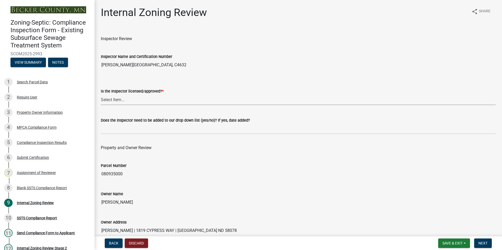
click at [114, 98] on select "Select Item... Yes No" at bounding box center [298, 99] width 394 height 11
click at [101, 94] on select "Select Item... Yes No" at bounding box center [298, 99] width 394 height 11
select select "7beb9ca5-c3cb-47d4-a805-1554d3173259"
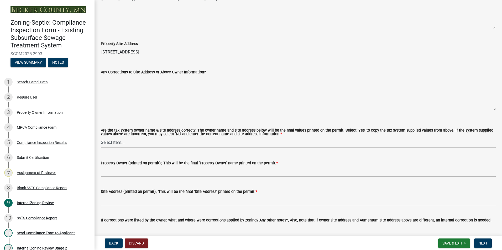
scroll to position [236, 0]
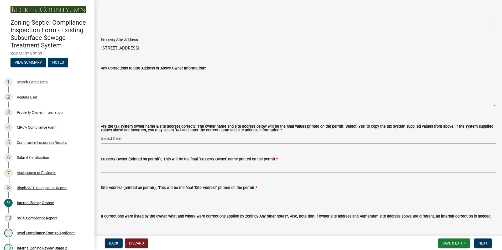
click at [111, 137] on select "Select Item... Yes No" at bounding box center [298, 138] width 394 height 11
click at [101, 134] on select "Select Item... Yes No" at bounding box center [298, 138] width 394 height 11
select select "f9f37200-9fc8-4e5e-9e7f-111cc9077d94"
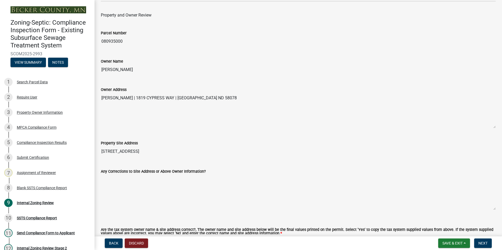
scroll to position [131, 0]
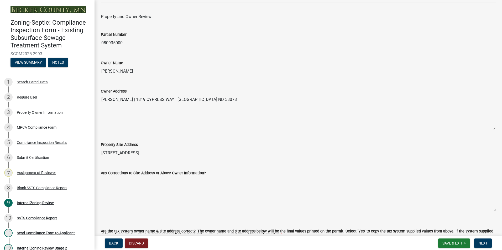
drag, startPoint x: 124, startPoint y: 71, endPoint x: 102, endPoint y: 68, distance: 22.4
click at [101, 68] on input "[PERSON_NAME]" at bounding box center [298, 71] width 394 height 10
drag, startPoint x: 102, startPoint y: 68, endPoint x: 116, endPoint y: 71, distance: 13.8
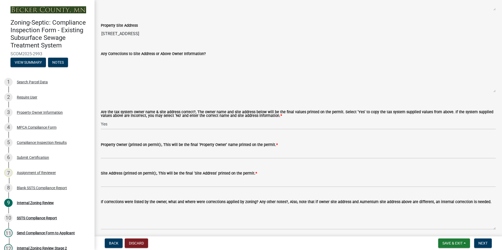
scroll to position [289, 0]
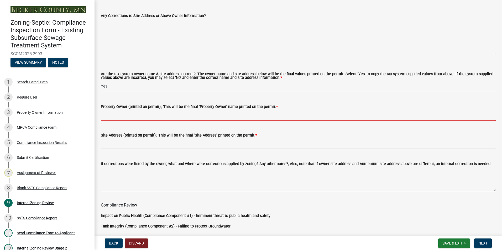
paste input "[PERSON_NAME]"
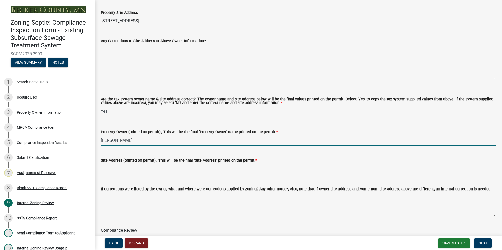
scroll to position [236, 0]
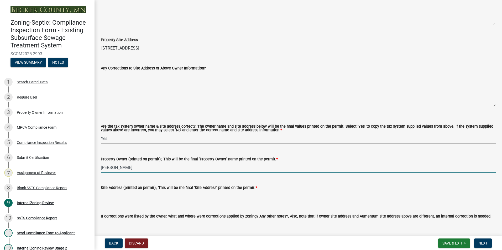
type input "[PERSON_NAME]"
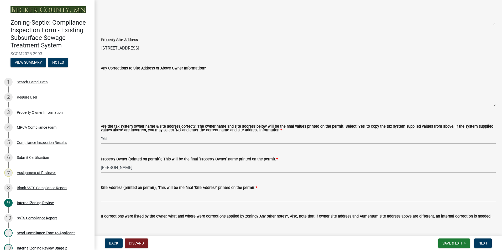
drag, startPoint x: 135, startPoint y: 46, endPoint x: 102, endPoint y: 45, distance: 33.1
click at [102, 45] on input "[STREET_ADDRESS]" at bounding box center [298, 48] width 394 height 10
drag, startPoint x: 102, startPoint y: 45, endPoint x: 112, endPoint y: 46, distance: 10.0
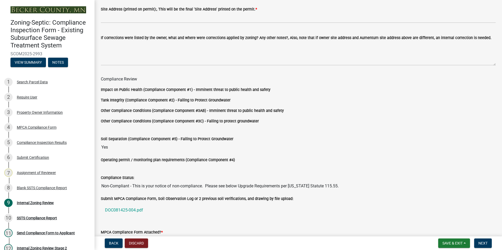
scroll to position [349, 0]
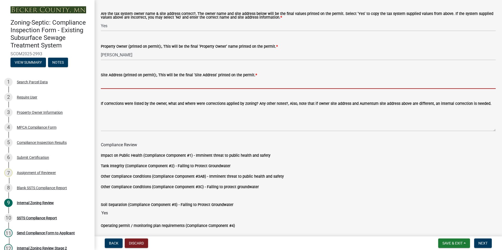
paste input "[STREET_ADDRESS]"
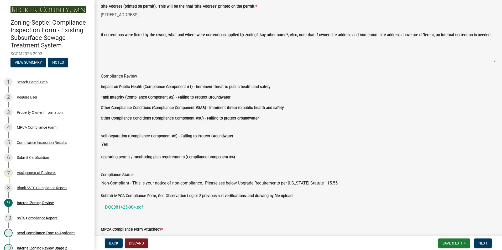
scroll to position [454, 0]
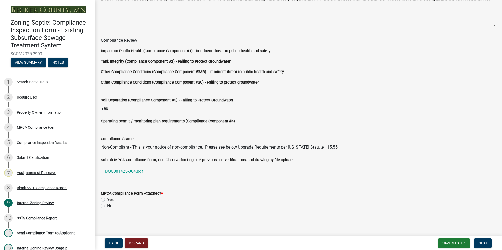
type input "[STREET_ADDRESS]"
click at [107, 199] on label "Yes" at bounding box center [110, 200] width 7 height 6
click at [107, 199] on input "Yes" at bounding box center [108, 198] width 3 height 3
radio input "true"
click at [481, 242] on span "Next" at bounding box center [482, 243] width 9 height 4
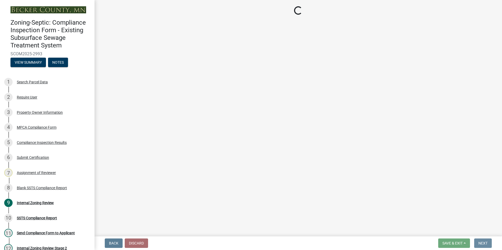
scroll to position [0, 0]
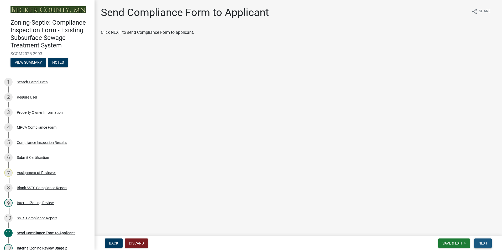
click at [481, 242] on span "Next" at bounding box center [482, 243] width 9 height 4
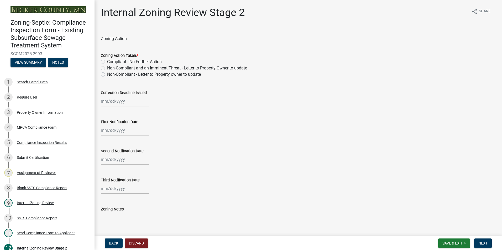
click at [107, 75] on label "Non-Compliant - Letter to Property owner to update" at bounding box center [154, 74] width 94 height 6
click at [107, 75] on input "Non-Compliant - Letter to Property owner to update" at bounding box center [108, 72] width 3 height 3
radio input "true"
select select "8"
select select "2025"
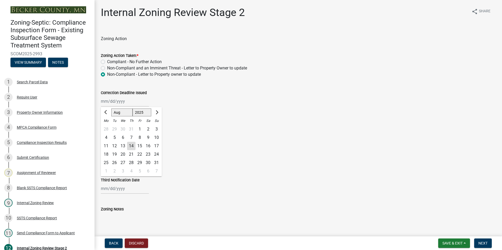
click at [114, 102] on div "[PERSON_NAME] Feb Mar Apr [PERSON_NAME][DATE] Oct Nov [DATE] 1526 1527 1528 152…" at bounding box center [125, 101] width 48 height 11
click at [157, 113] on span "Next month" at bounding box center [156, 112] width 4 height 4
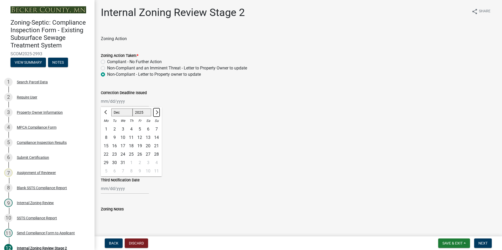
click at [157, 113] on span "Next month" at bounding box center [156, 112] width 4 height 4
select select "2"
select select "2026"
click at [157, 111] on span "Next month" at bounding box center [156, 112] width 4 height 4
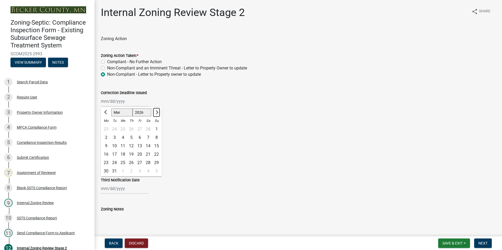
click at [157, 111] on button "Next month" at bounding box center [156, 112] width 6 height 8
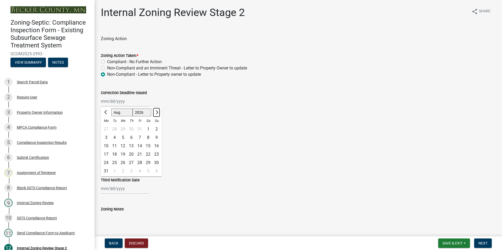
click at [157, 111] on button "Next month" at bounding box center [156, 112] width 6 height 8
select select "9"
click at [124, 162] on div "30" at bounding box center [123, 163] width 8 height 8
type input "[DATE]"
click at [112, 130] on div at bounding box center [125, 130] width 48 height 11
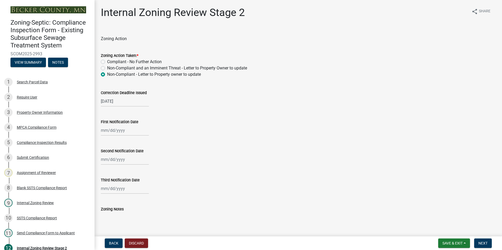
select select "8"
select select "2025"
click at [132, 173] on div "14" at bounding box center [131, 175] width 8 height 8
type input "[DATE]"
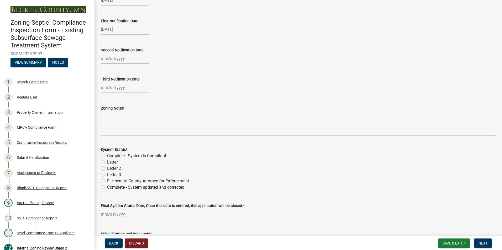
scroll to position [105, 0]
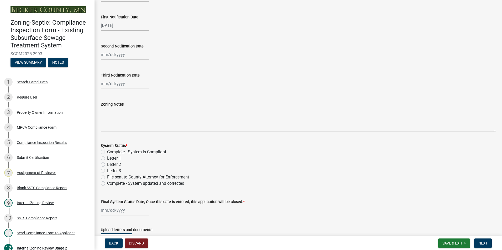
click at [107, 158] on label "Letter 1" at bounding box center [114, 158] width 14 height 6
click at [107, 158] on input "Letter 1" at bounding box center [108, 156] width 3 height 3
radio input "true"
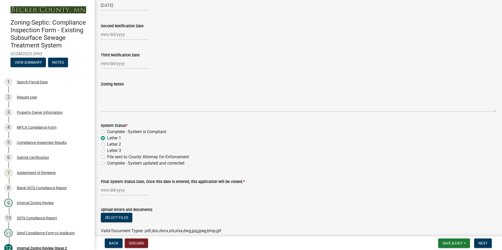
scroll to position [150, 0]
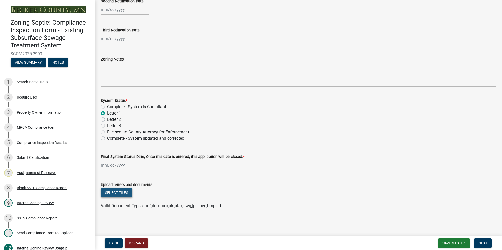
click at [120, 193] on button "Select files" at bounding box center [116, 192] width 31 height 9
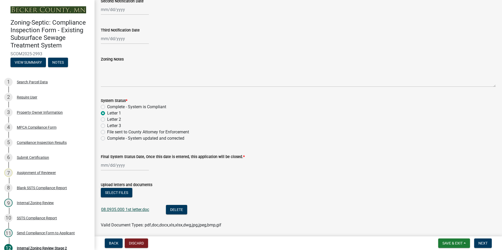
click at [119, 210] on link "08.0935.000 1st letter.doc" at bounding box center [125, 209] width 48 height 5
click at [176, 208] on button "Delete" at bounding box center [176, 209] width 21 height 9
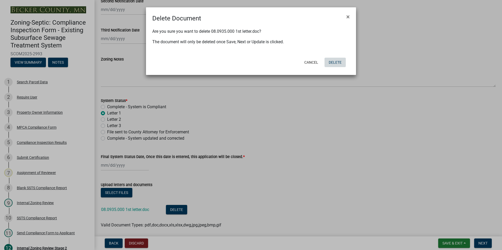
click at [340, 61] on button "Delete" at bounding box center [334, 62] width 21 height 9
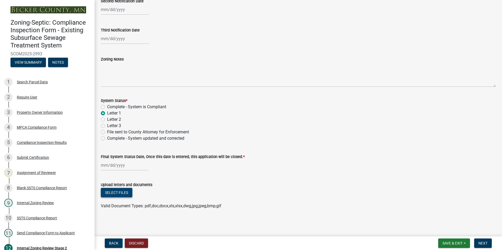
click at [115, 191] on button "Select files" at bounding box center [116, 192] width 31 height 9
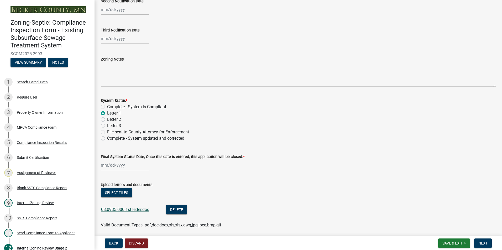
click at [113, 208] on link "08.0935.000 1st letter.doc" at bounding box center [125, 209] width 48 height 5
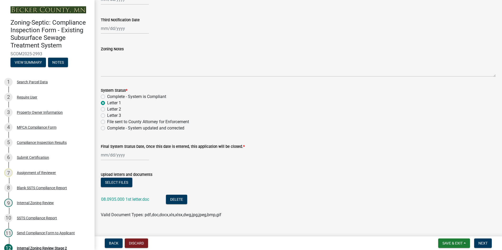
scroll to position [169, 0]
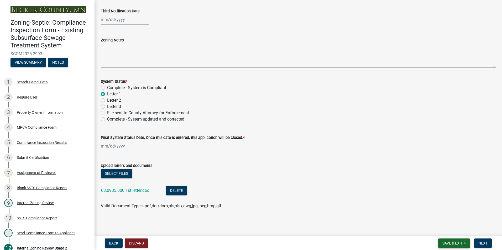
click at [447, 244] on span "Save & Exit" at bounding box center [452, 243] width 20 height 4
click at [450, 227] on button "Save & Exit" at bounding box center [449, 229] width 42 height 13
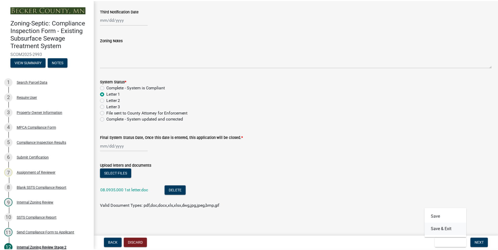
scroll to position [0, 0]
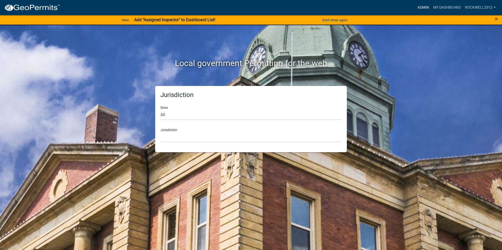
click at [426, 6] on link "Admin" at bounding box center [423, 8] width 16 height 10
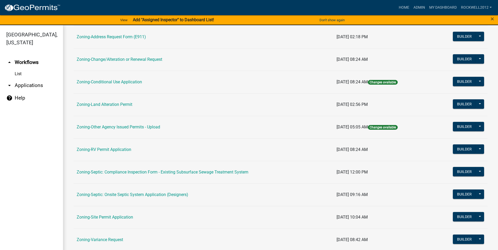
scroll to position [152, 0]
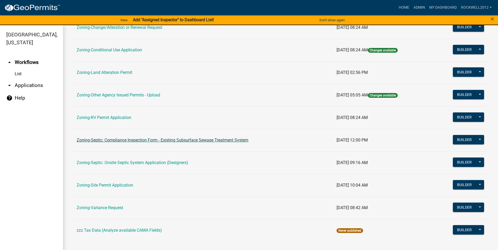
click at [200, 140] on link "Zoning-Septic: Compliance Inspection Form - Existing Subsurface Sewage Treatmen…" at bounding box center [163, 140] width 172 height 5
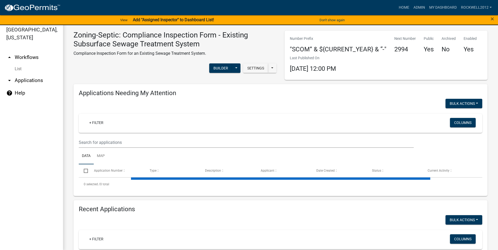
scroll to position [6, 0]
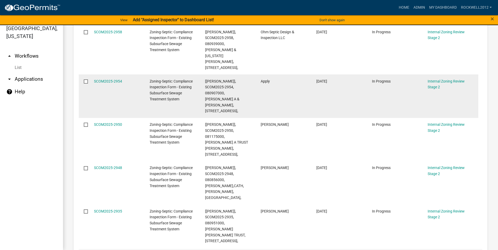
scroll to position [326, 0]
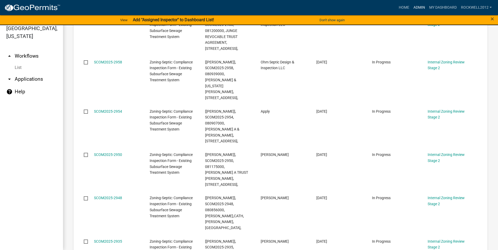
click at [418, 8] on link "Admin" at bounding box center [419, 8] width 16 height 10
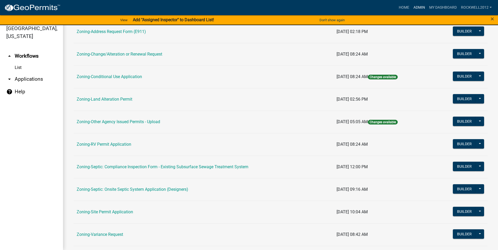
scroll to position [152, 0]
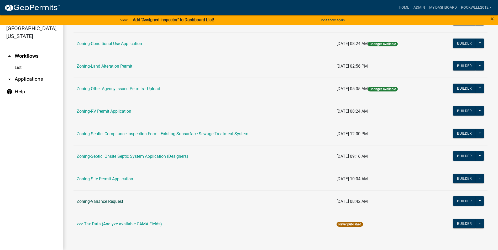
click at [112, 202] on link "Zoning-Variance Request" at bounding box center [100, 201] width 46 height 5
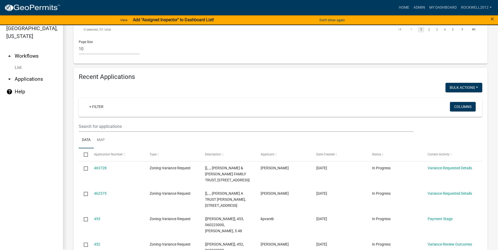
scroll to position [498, 0]
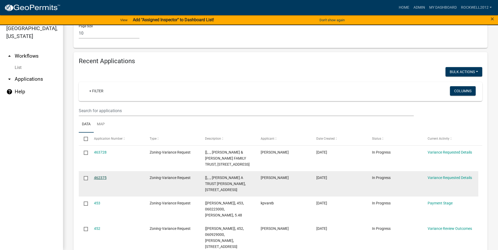
click at [98, 176] on link "462375" at bounding box center [100, 178] width 13 height 4
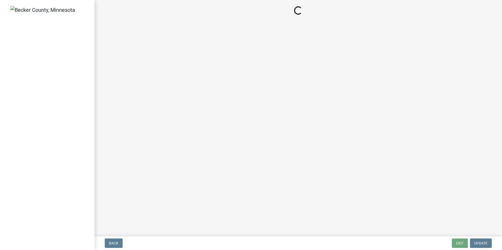
select select "edc6b78d-c029-41a6-a436-e6f76b5f0855"
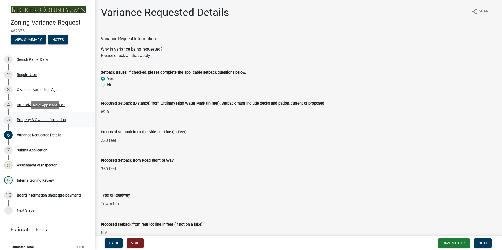
click at [31, 120] on div "Property & Owner Information" at bounding box center [41, 120] width 49 height 4
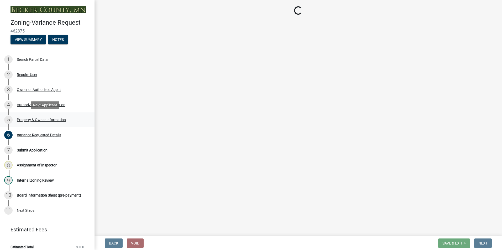
select select "4c2e0cfd-2ce0-4a00-b459-7140d4abb7d2"
select select "8d5cb961-90f6-4593-998a-e9fa792b70fb"
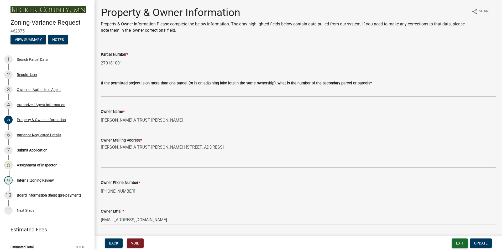
click at [459, 244] on button "Exit" at bounding box center [459, 243] width 16 height 9
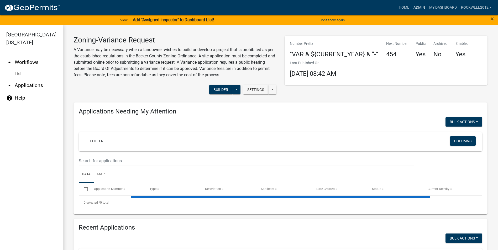
click at [415, 5] on link "Admin" at bounding box center [419, 8] width 16 height 10
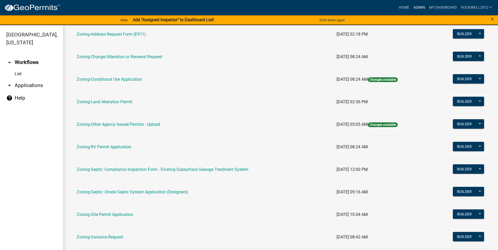
scroll to position [131, 0]
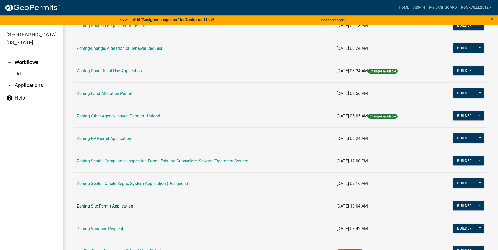
click at [111, 206] on link "Zoning-Site Permit Application" at bounding box center [105, 206] width 56 height 5
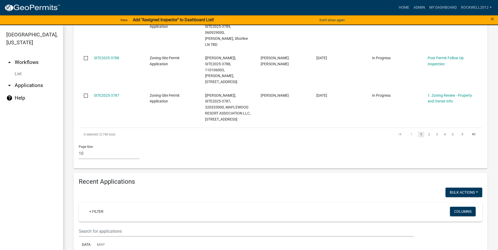
scroll to position [446, 0]
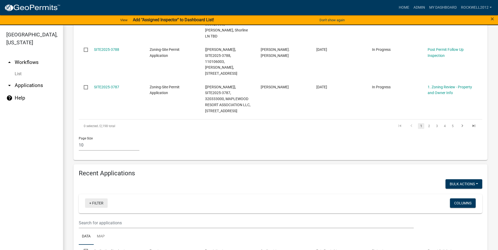
click at [96, 199] on link "+ Filter" at bounding box center [96, 203] width 23 height 9
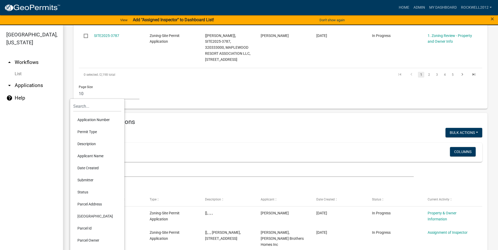
scroll to position [525, 0]
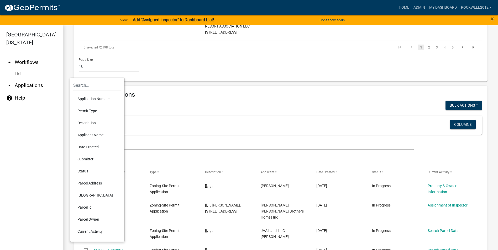
click at [83, 207] on li "Parcel Id" at bounding box center [97, 207] width 48 height 12
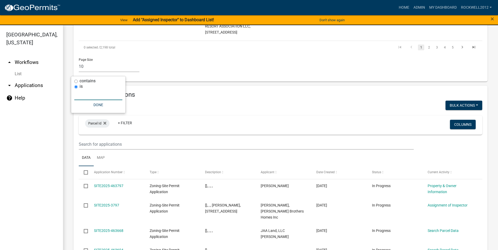
click at [84, 97] on input "text" at bounding box center [98, 94] width 48 height 11
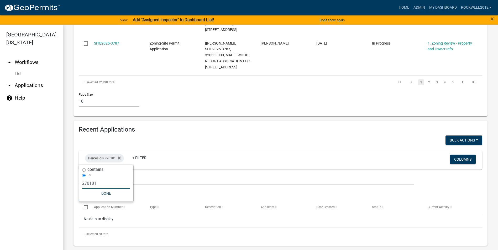
scroll to position [436, 0]
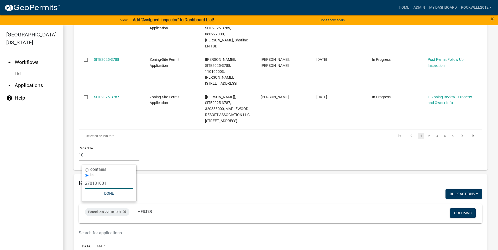
type input "270181001"
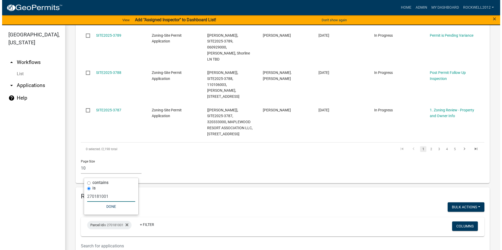
scroll to position [493, 0]
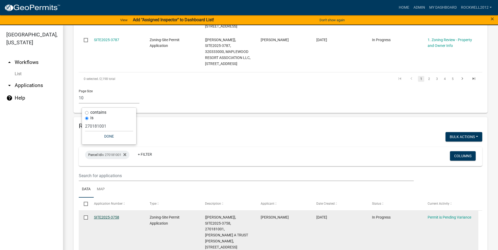
click at [104, 215] on link "SITE2025-3758" at bounding box center [106, 217] width 25 height 4
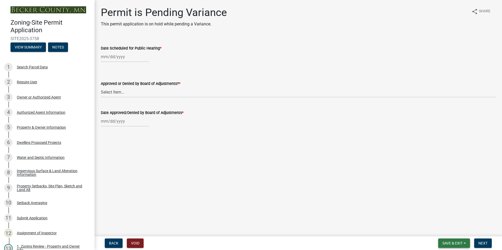
click at [454, 244] on span "Save & Exit" at bounding box center [452, 243] width 20 height 4
click at [451, 230] on button "Save & Exit" at bounding box center [449, 229] width 42 height 13
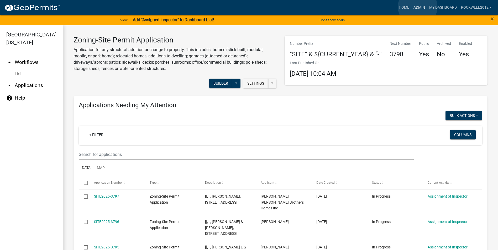
click at [417, 7] on link "Admin" at bounding box center [419, 8] width 16 height 10
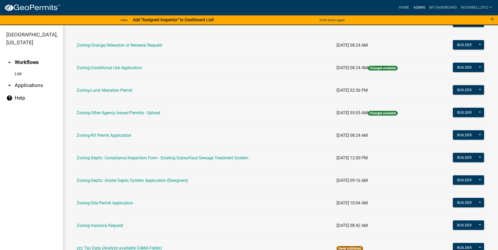
scroll to position [152, 0]
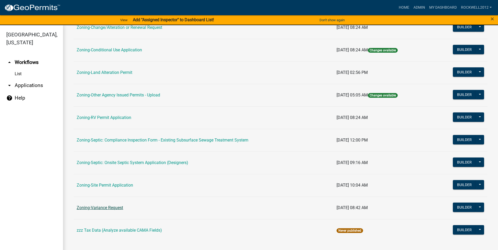
click at [93, 207] on link "Zoning-Variance Request" at bounding box center [100, 207] width 46 height 5
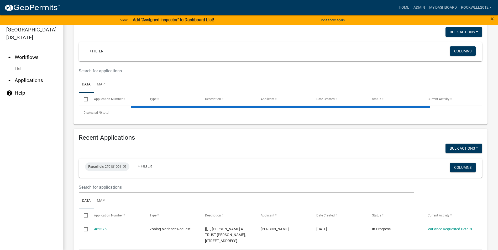
scroll to position [6, 0]
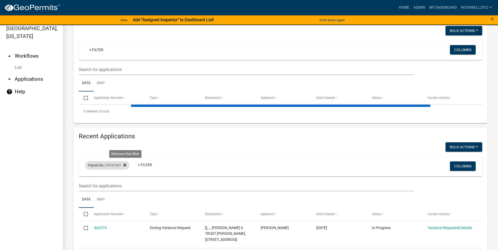
click at [126, 165] on icon at bounding box center [124, 165] width 3 height 3
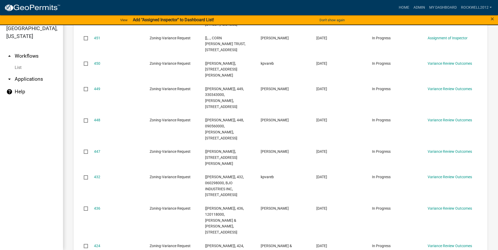
scroll to position [516, 0]
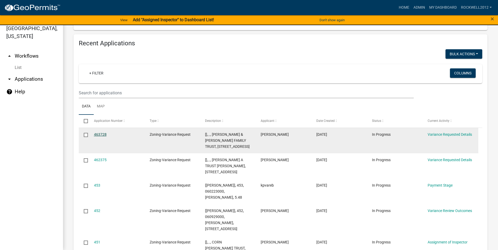
click at [97, 132] on link "463728" at bounding box center [100, 134] width 13 height 4
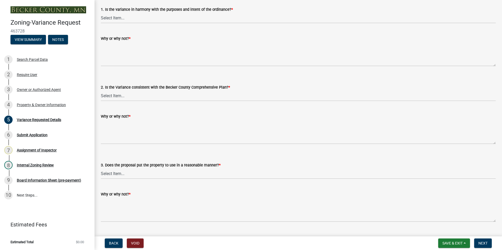
scroll to position [866, 0]
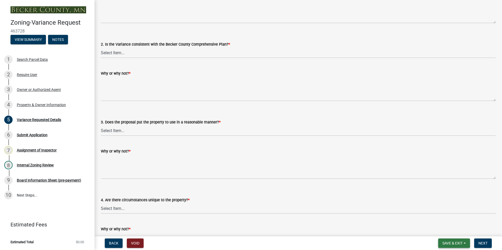
click at [455, 243] on span "Save & Exit" at bounding box center [452, 243] width 20 height 4
click at [451, 231] on button "Save & Exit" at bounding box center [449, 229] width 42 height 13
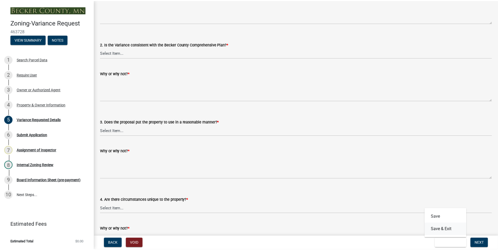
scroll to position [0, 0]
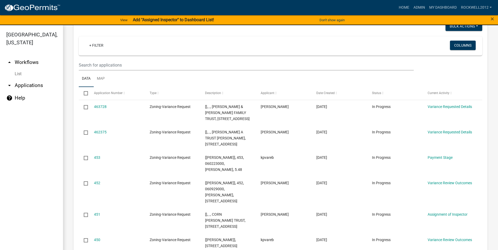
scroll to position [551, 0]
